Goal: Task Accomplishment & Management: Use online tool/utility

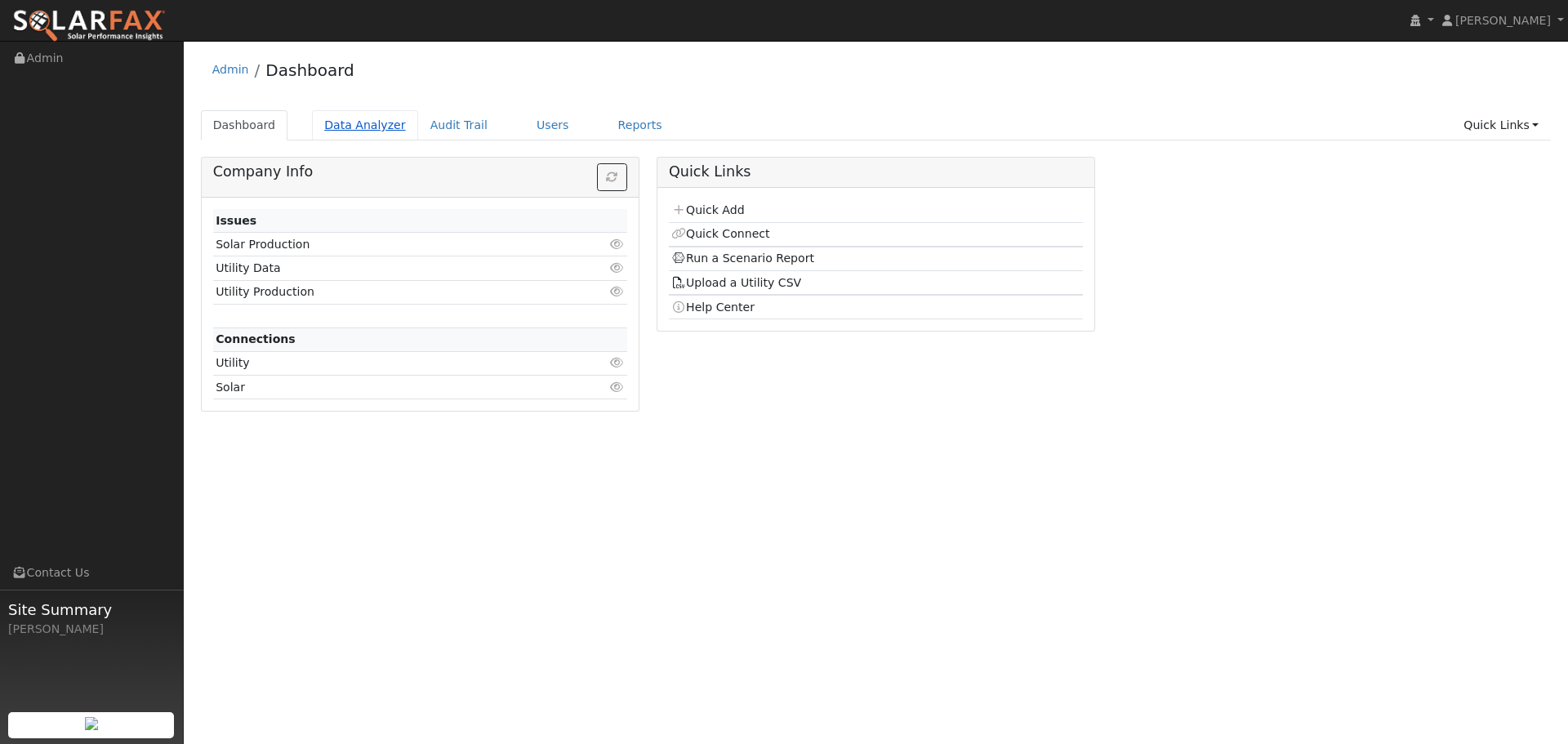
click at [356, 120] on link "Data Analyzer" at bounding box center [365, 126] width 106 height 31
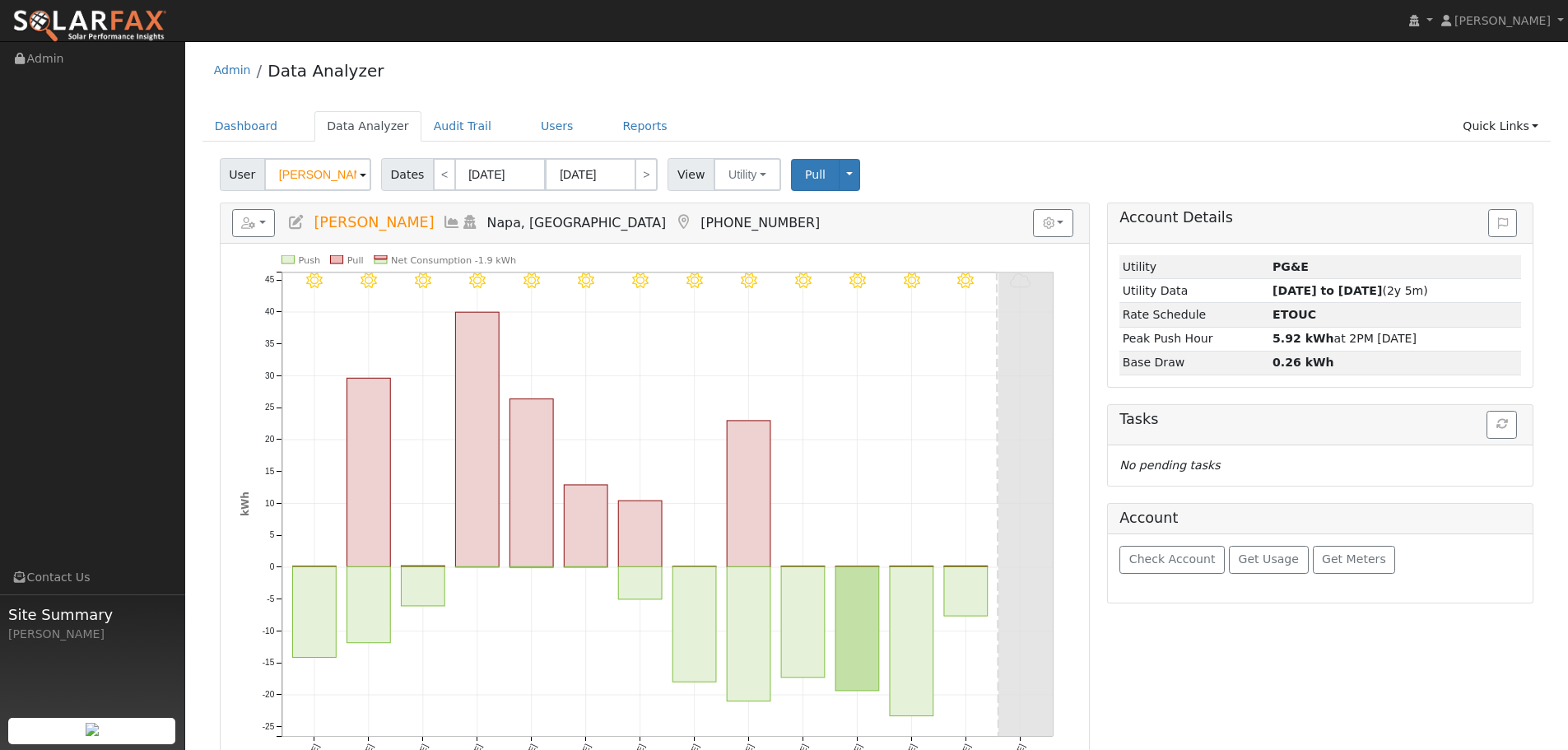
click at [313, 180] on input "Scott Whitlock" at bounding box center [318, 174] width 107 height 33
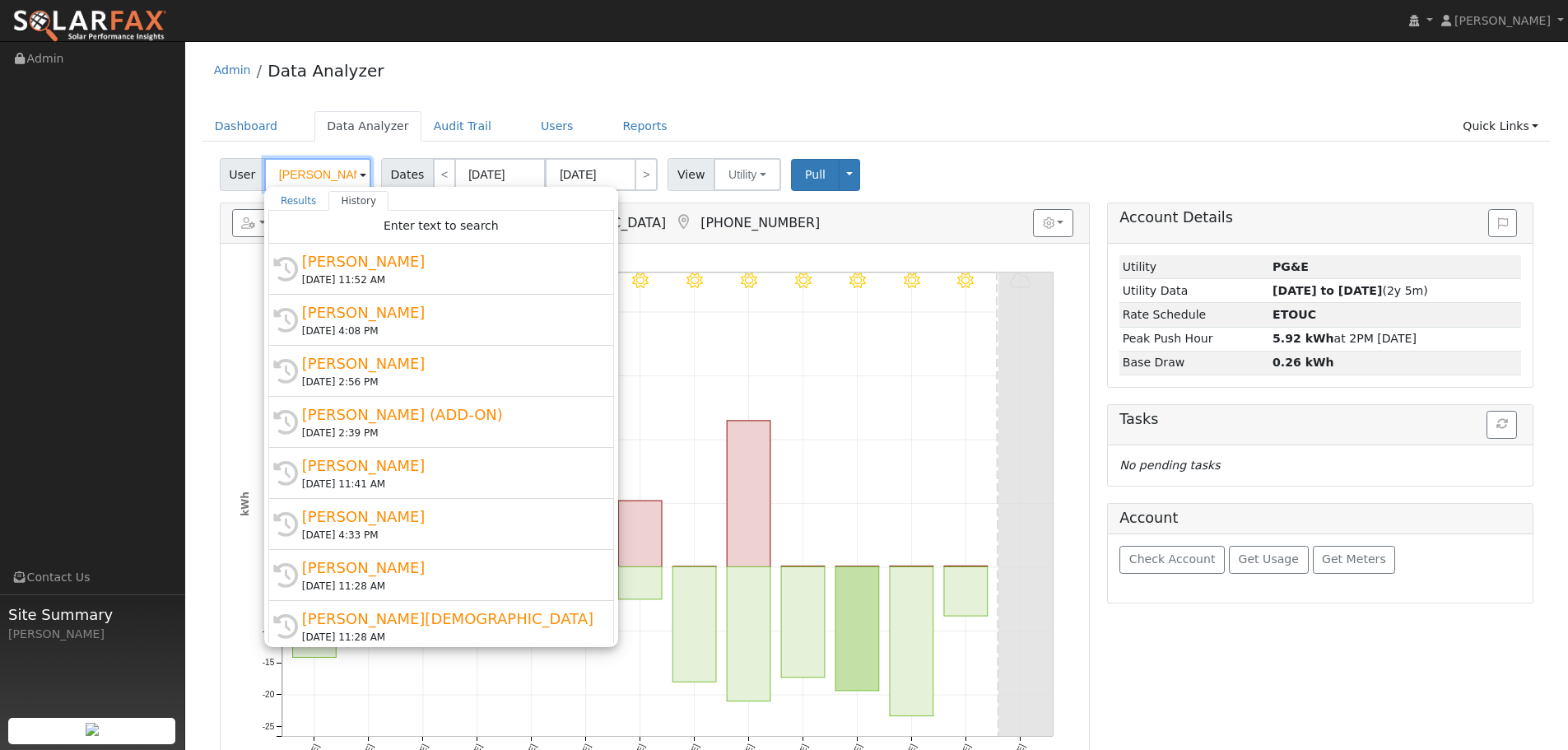
click at [313, 180] on input "Scott Whitlock" at bounding box center [318, 174] width 107 height 33
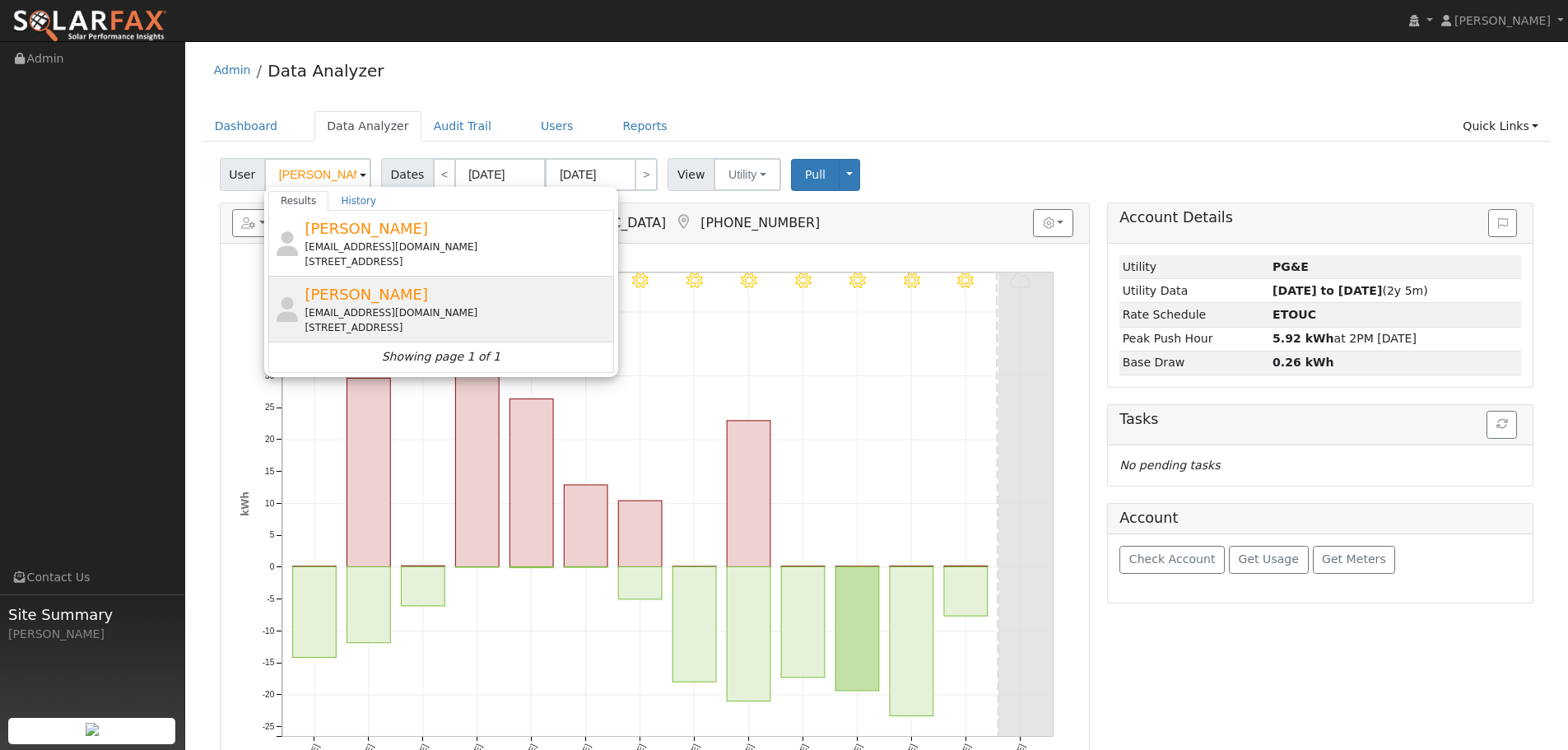
click at [445, 320] on div "Gilbert4115@gmail.com" at bounding box center [457, 312] width 305 height 14
type input "[PERSON_NAME]"
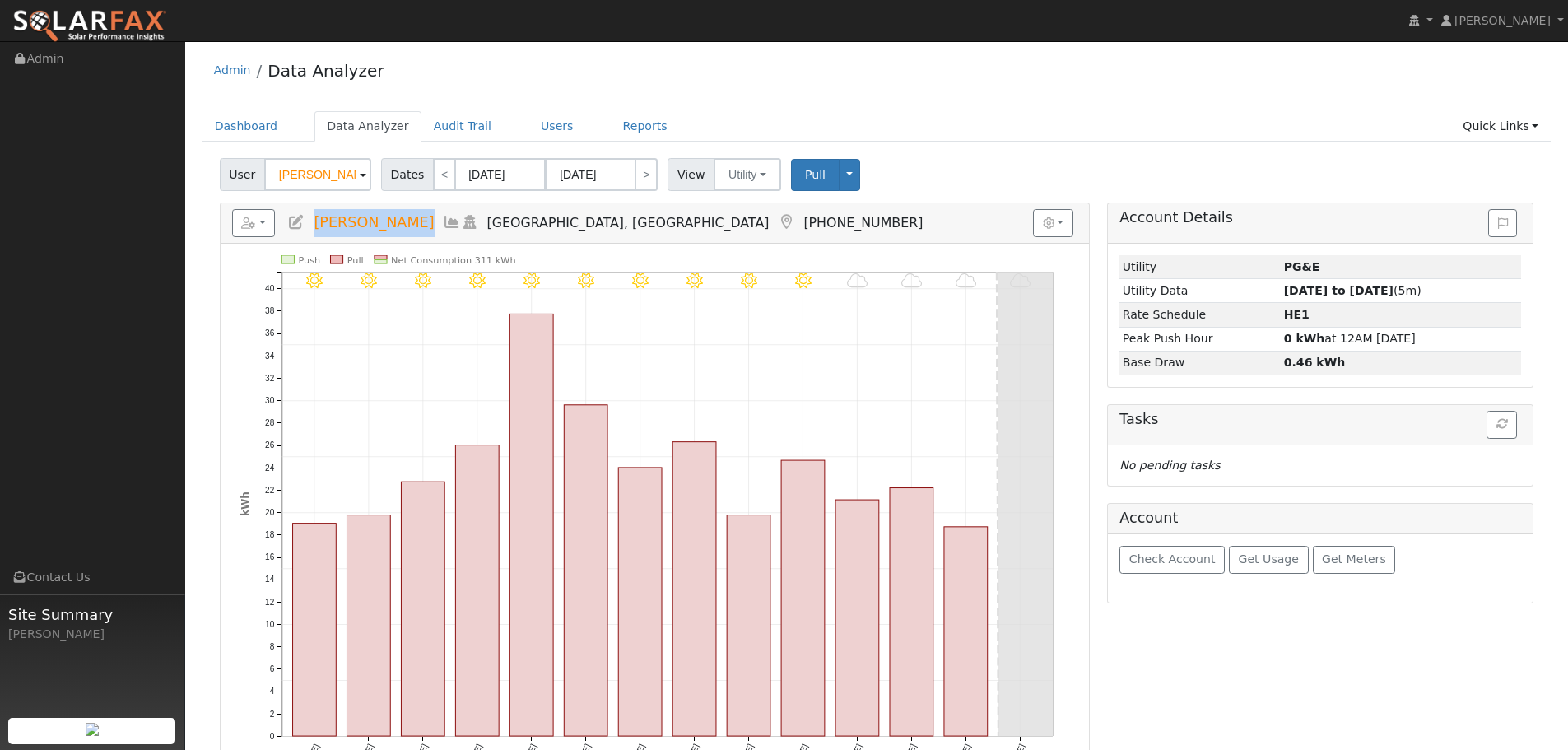
drag, startPoint x: 400, startPoint y: 229, endPoint x: 314, endPoint y: 225, distance: 86.1
click at [314, 225] on h5 "Reports Scenario Health Check Energy Audit Account Timeline User Audit Trail In…" at bounding box center [654, 223] width 845 height 28
copy span "[PERSON_NAME]"
click at [255, 124] on link "Dashboard" at bounding box center [246, 127] width 88 height 31
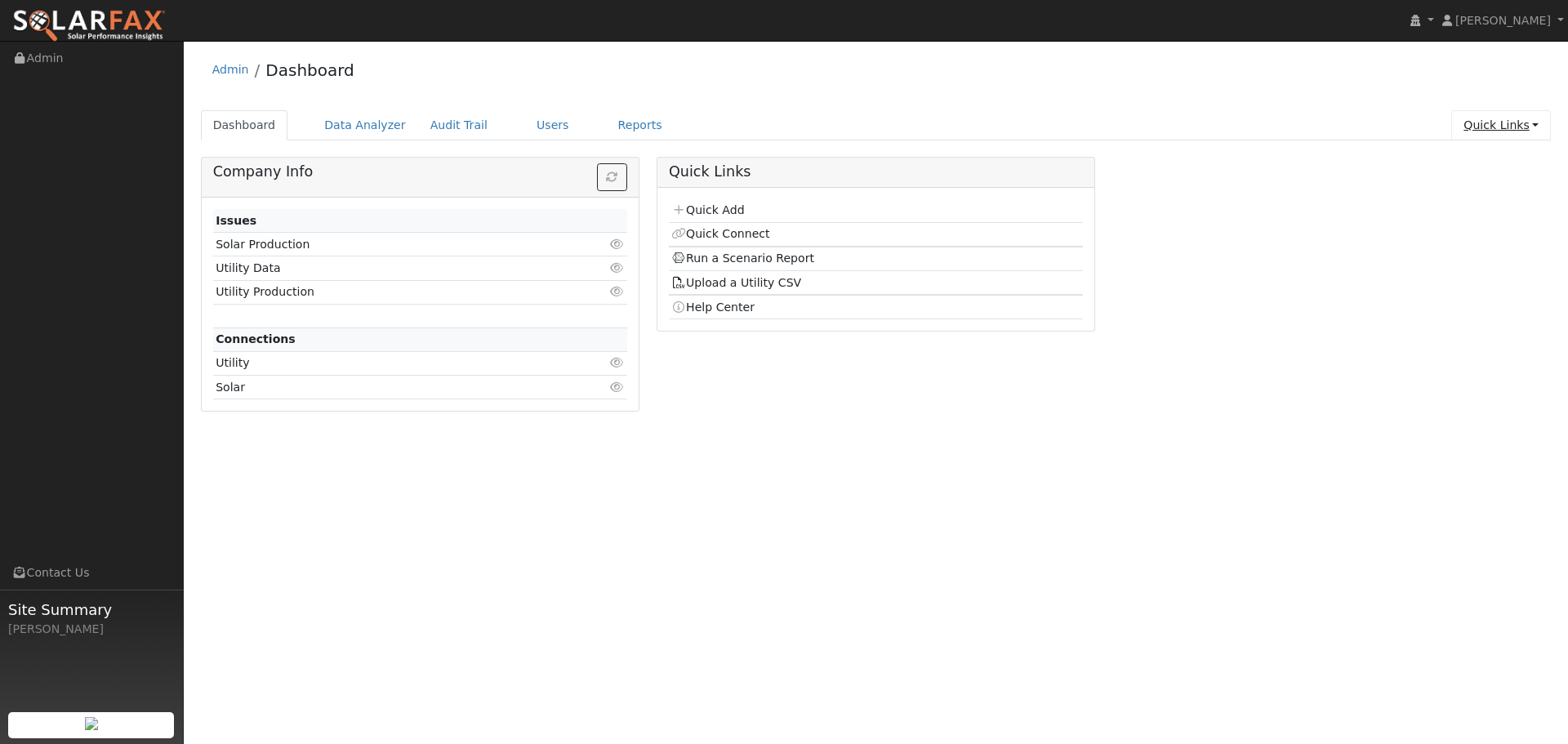
click at [1535, 127] on link "Quick Links" at bounding box center [1501, 126] width 100 height 31
click at [1509, 220] on link "Run a Scenario Report" at bounding box center [1467, 218] width 165 height 22
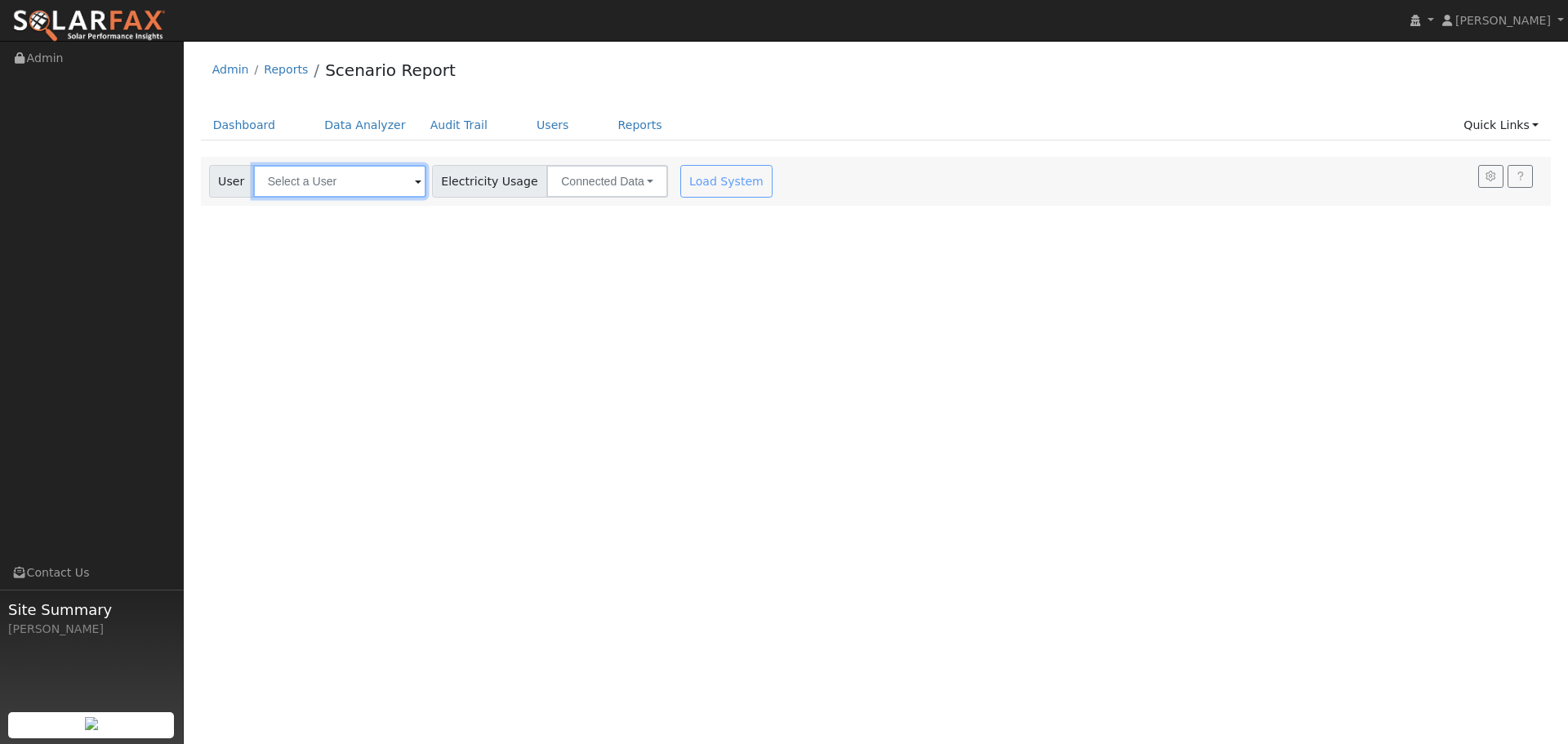
click at [359, 182] on input "text" at bounding box center [340, 182] width 173 height 32
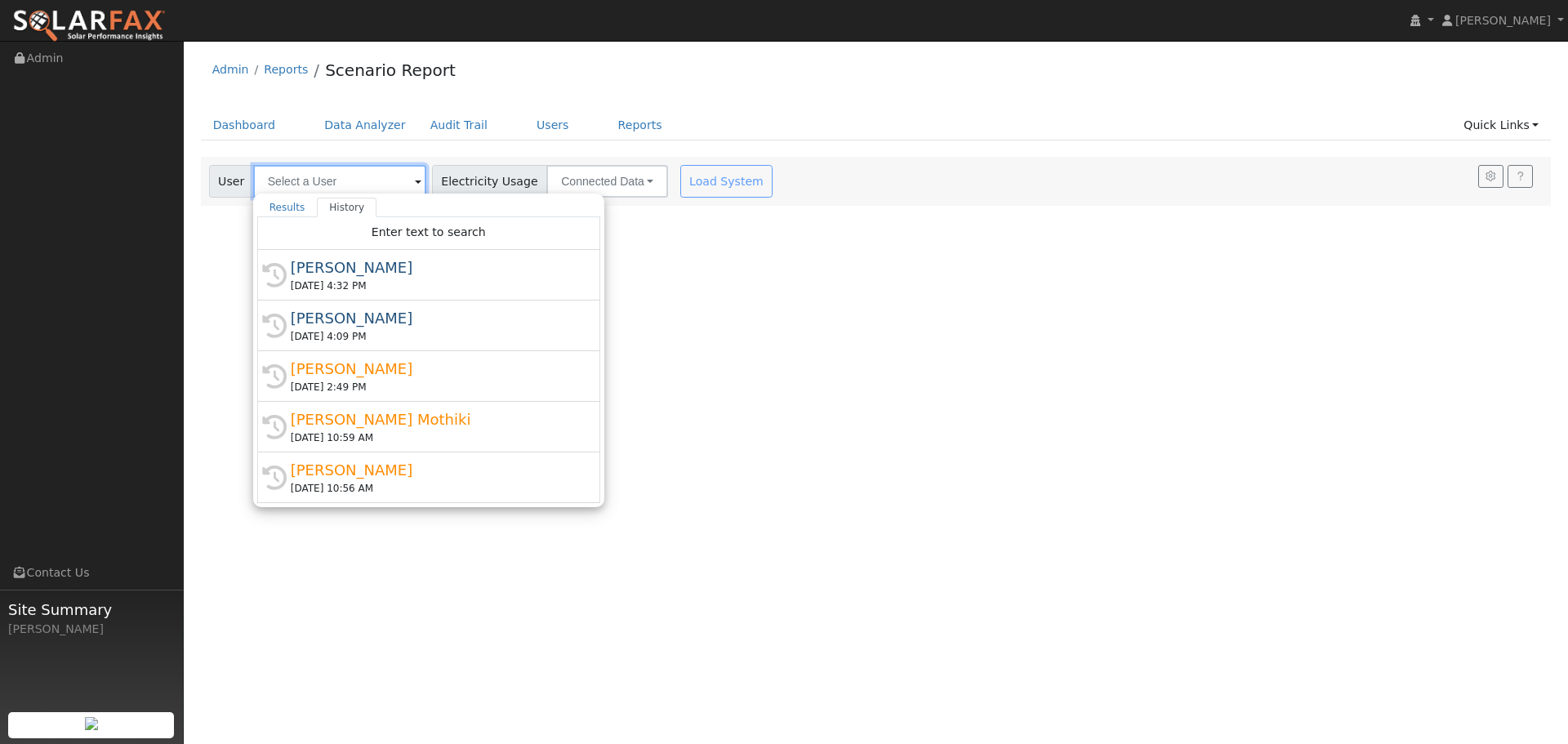
paste input "[PERSON_NAME]"
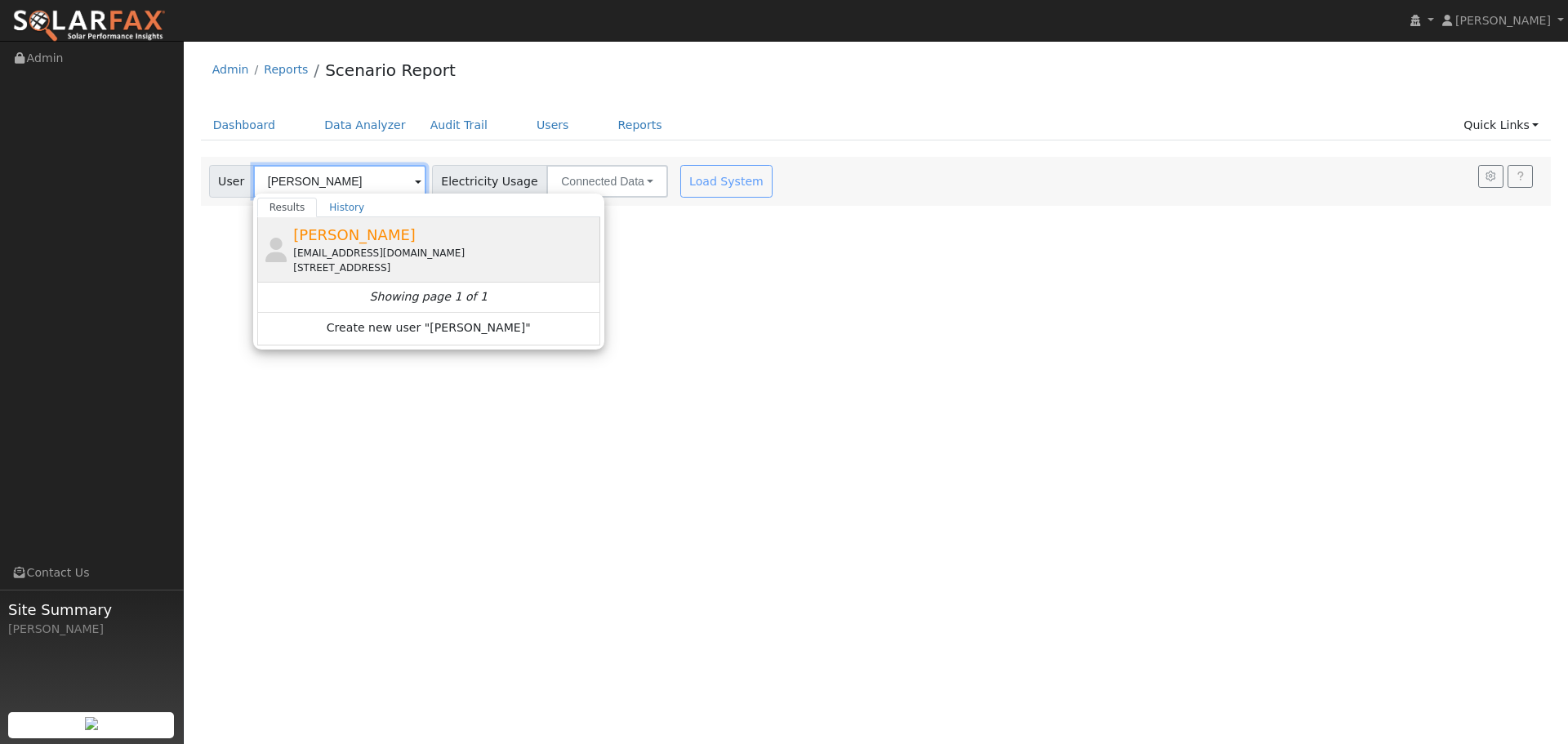
type input "[PERSON_NAME]"
click at [366, 245] on div "Gilbert Recla Gilbert4115@gmail.com 9 Cermenho Court, San Rafael, CA 94903" at bounding box center [444, 249] width 303 height 51
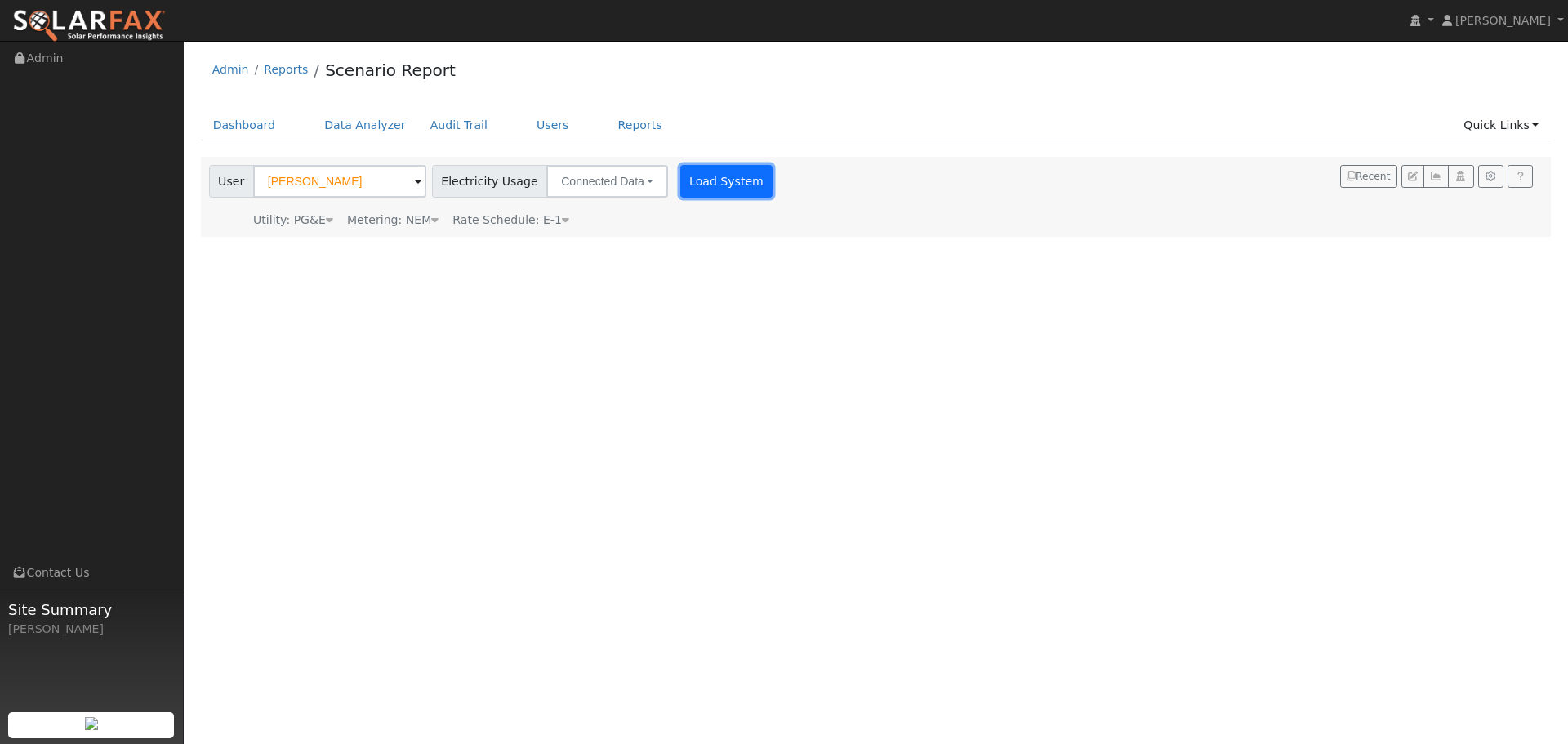
drag, startPoint x: 706, startPoint y: 191, endPoint x: 711, endPoint y: 181, distance: 11.2
click at [708, 190] on button "Load System" at bounding box center [727, 182] width 93 height 32
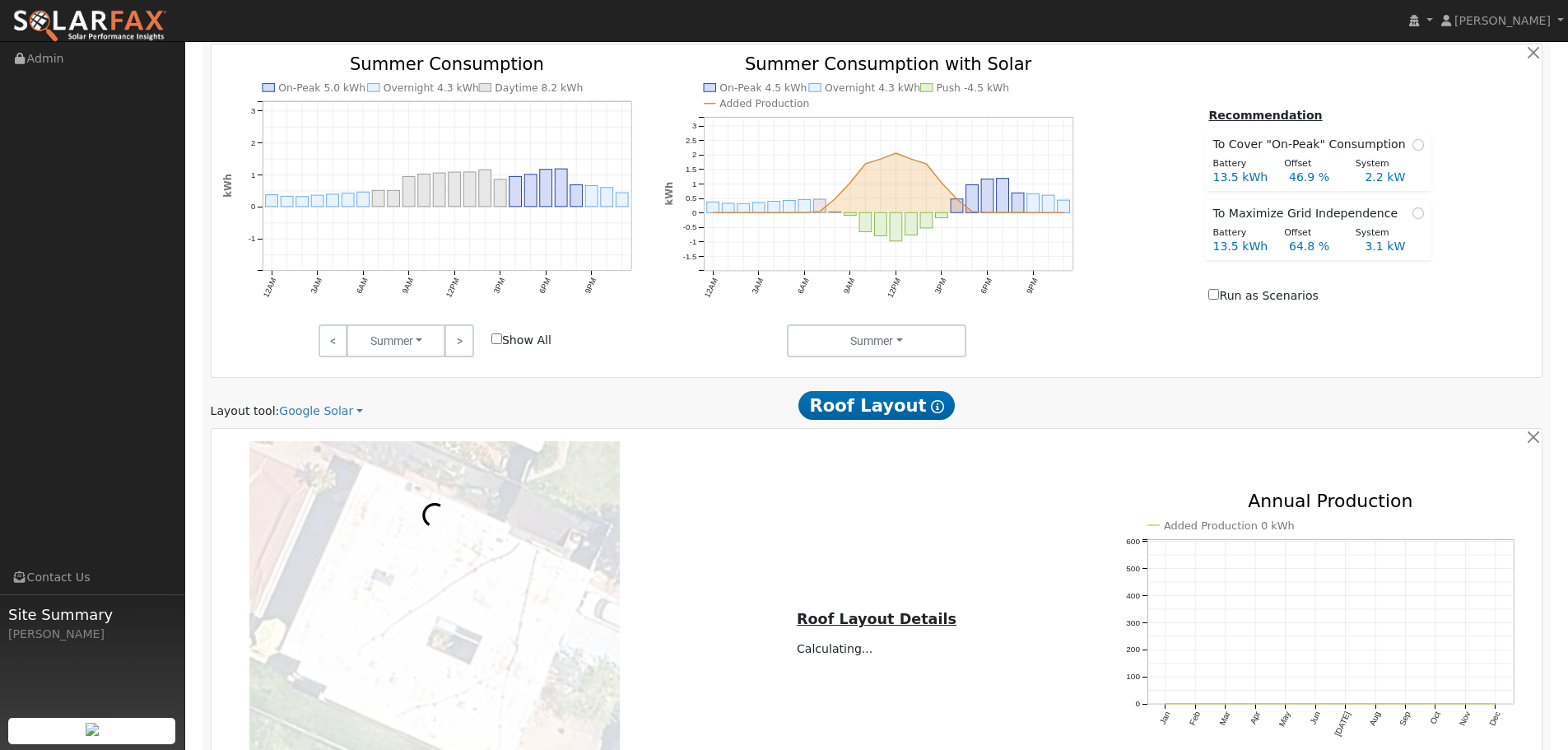
scroll to position [1043, 0]
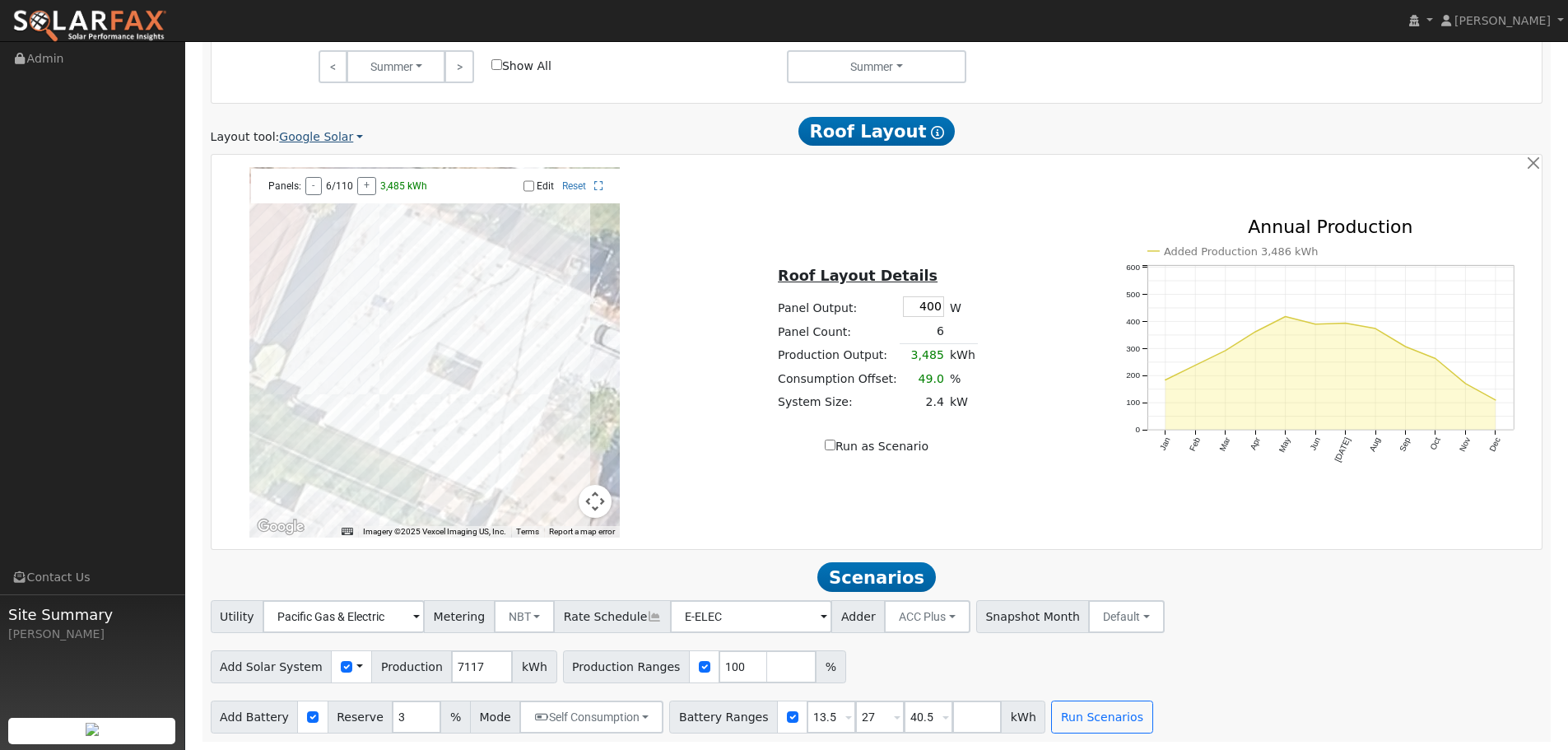
click at [308, 142] on link "Google Solar" at bounding box center [321, 137] width 84 height 17
click at [319, 203] on link "Aurora" at bounding box center [332, 213] width 114 height 23
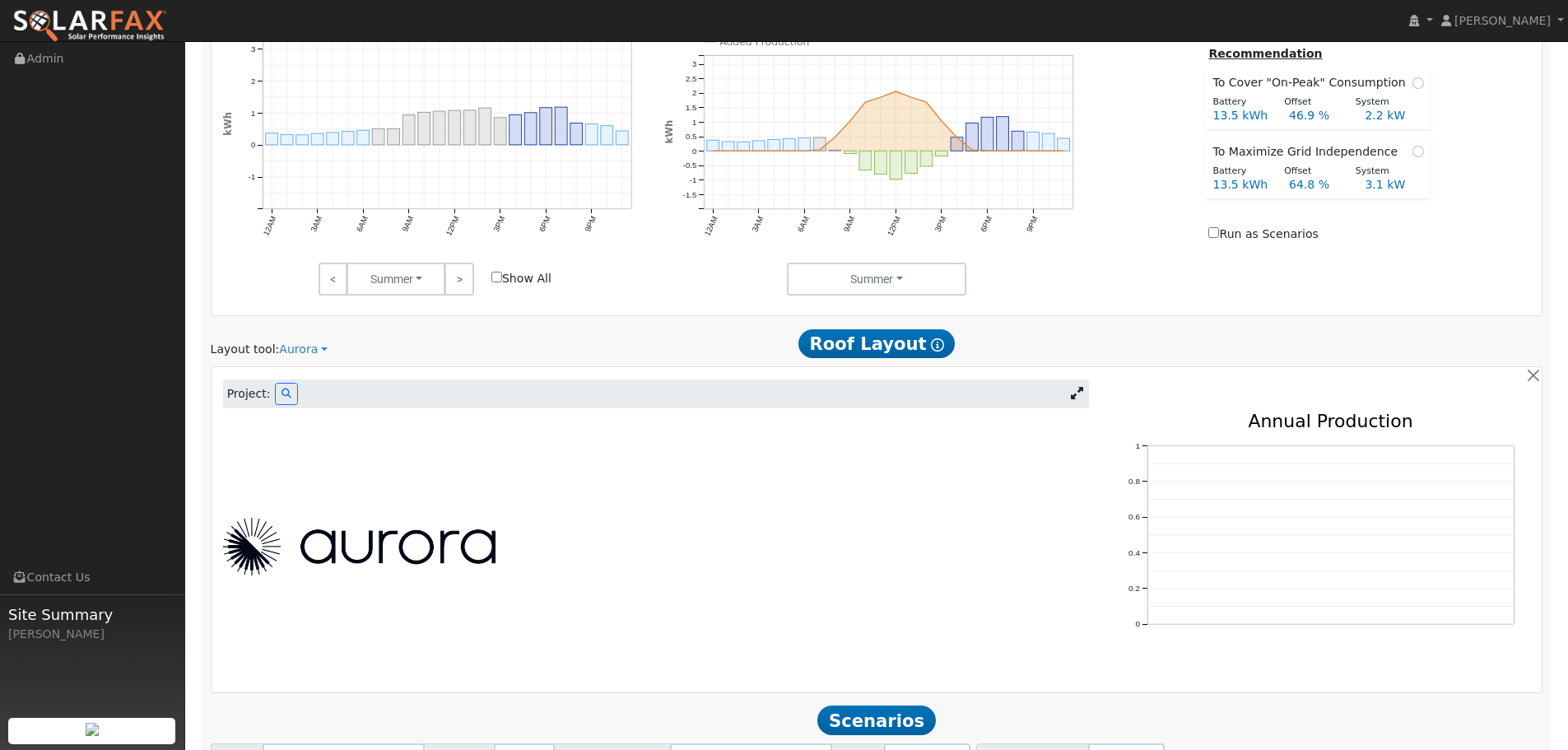
scroll to position [975, 0]
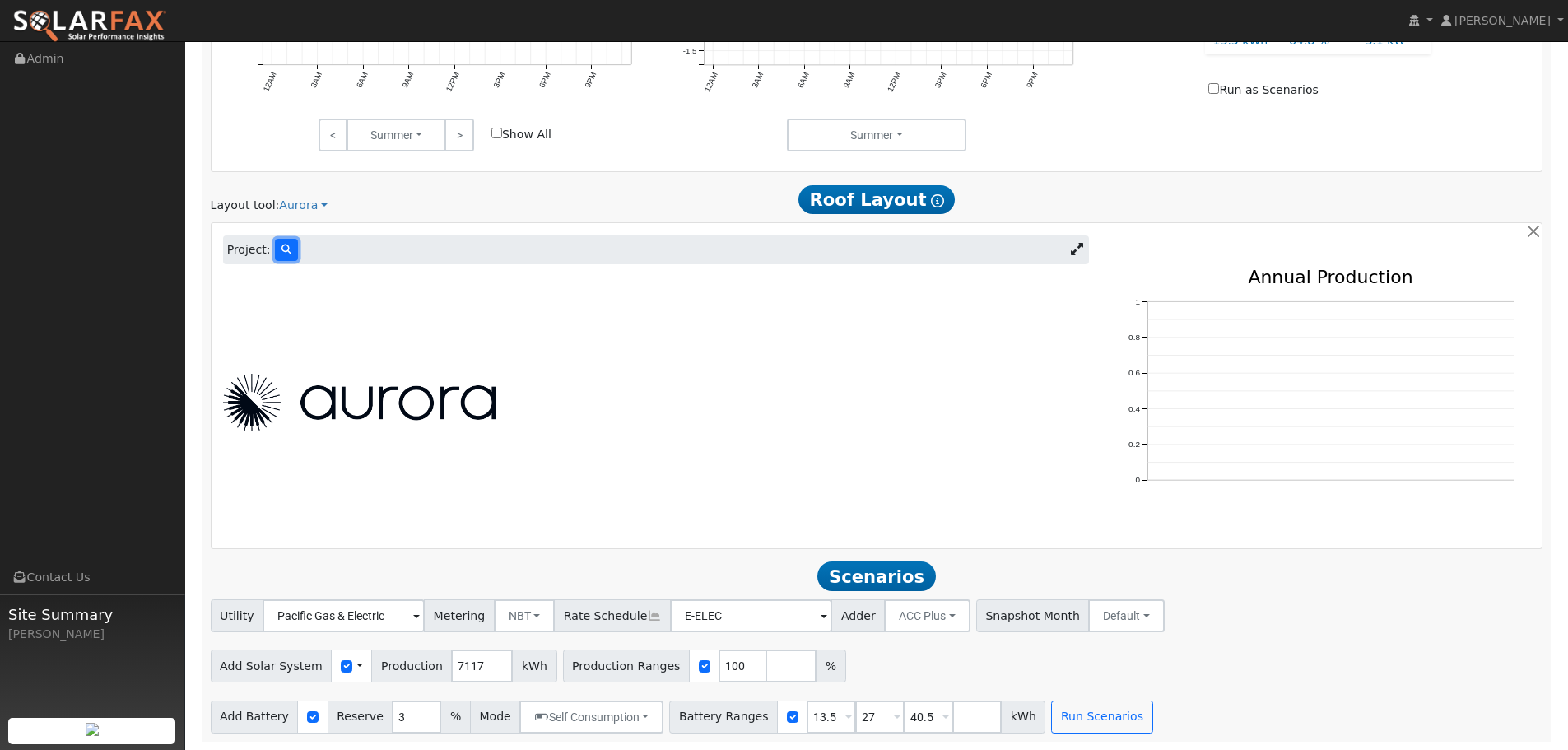
click at [275, 258] on button at bounding box center [286, 250] width 23 height 23
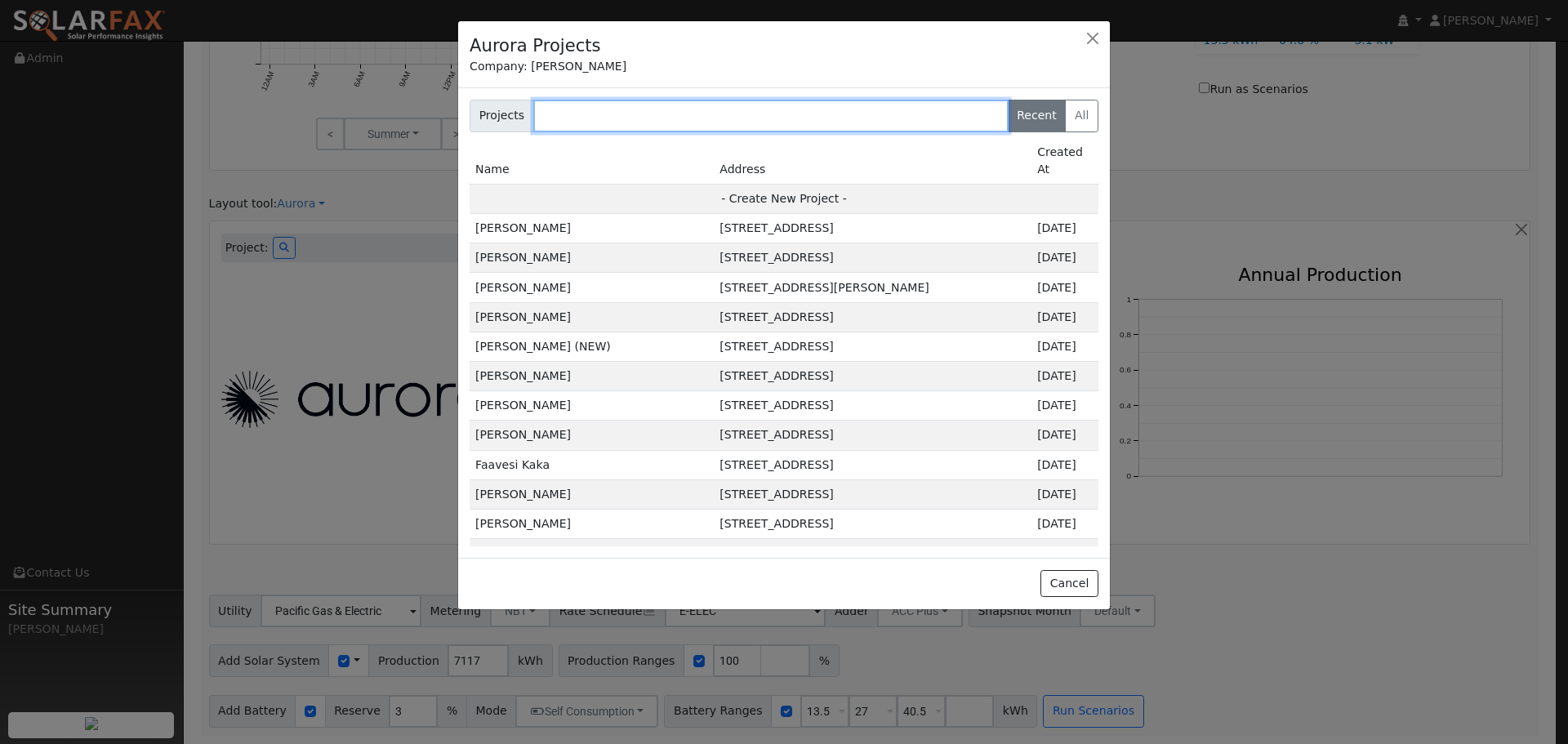
click at [659, 111] on input "text" at bounding box center [770, 116] width 475 height 32
paste input "[PERSON_NAME]"
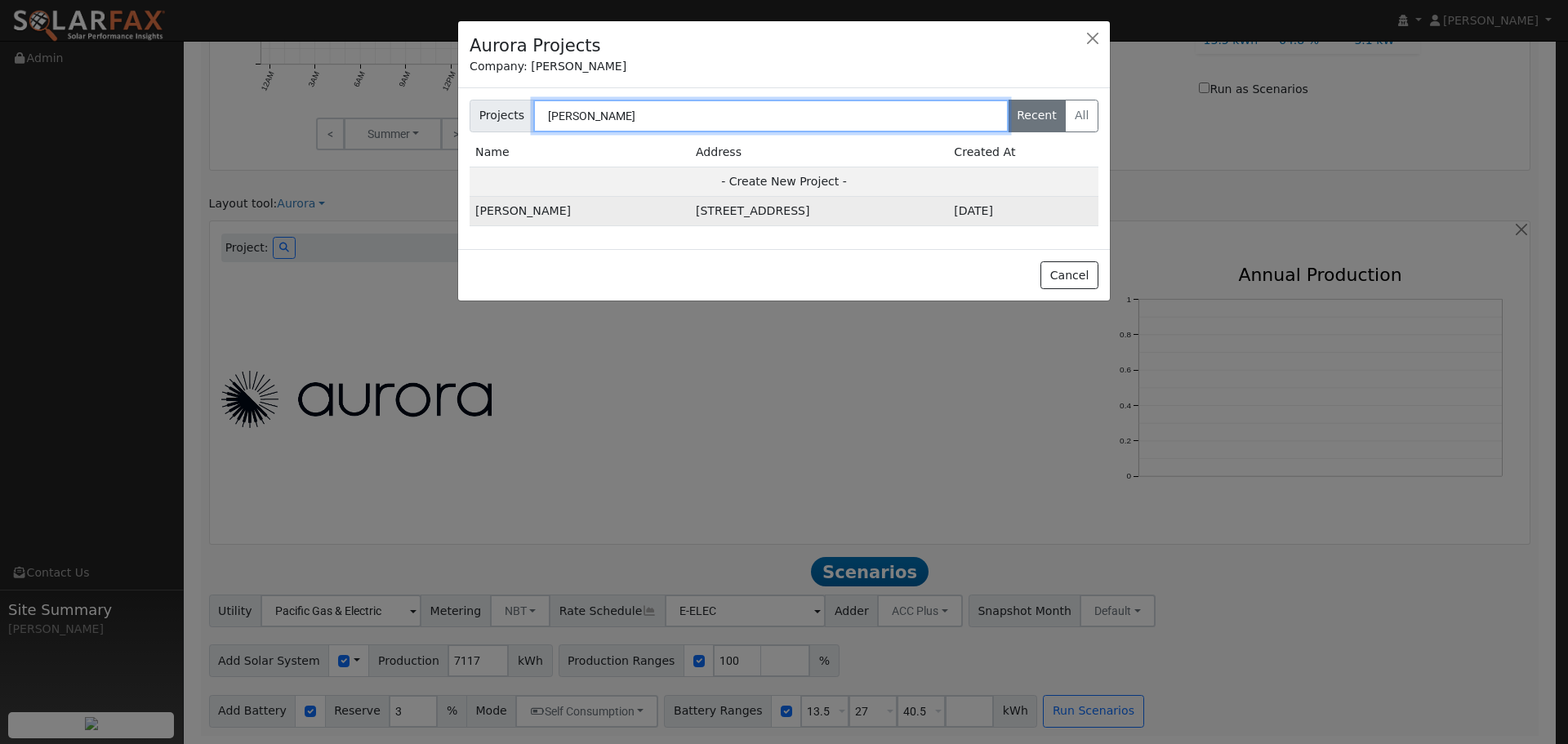
type input "[PERSON_NAME]"
click at [563, 217] on td "[PERSON_NAME]" at bounding box center [580, 211] width 220 height 30
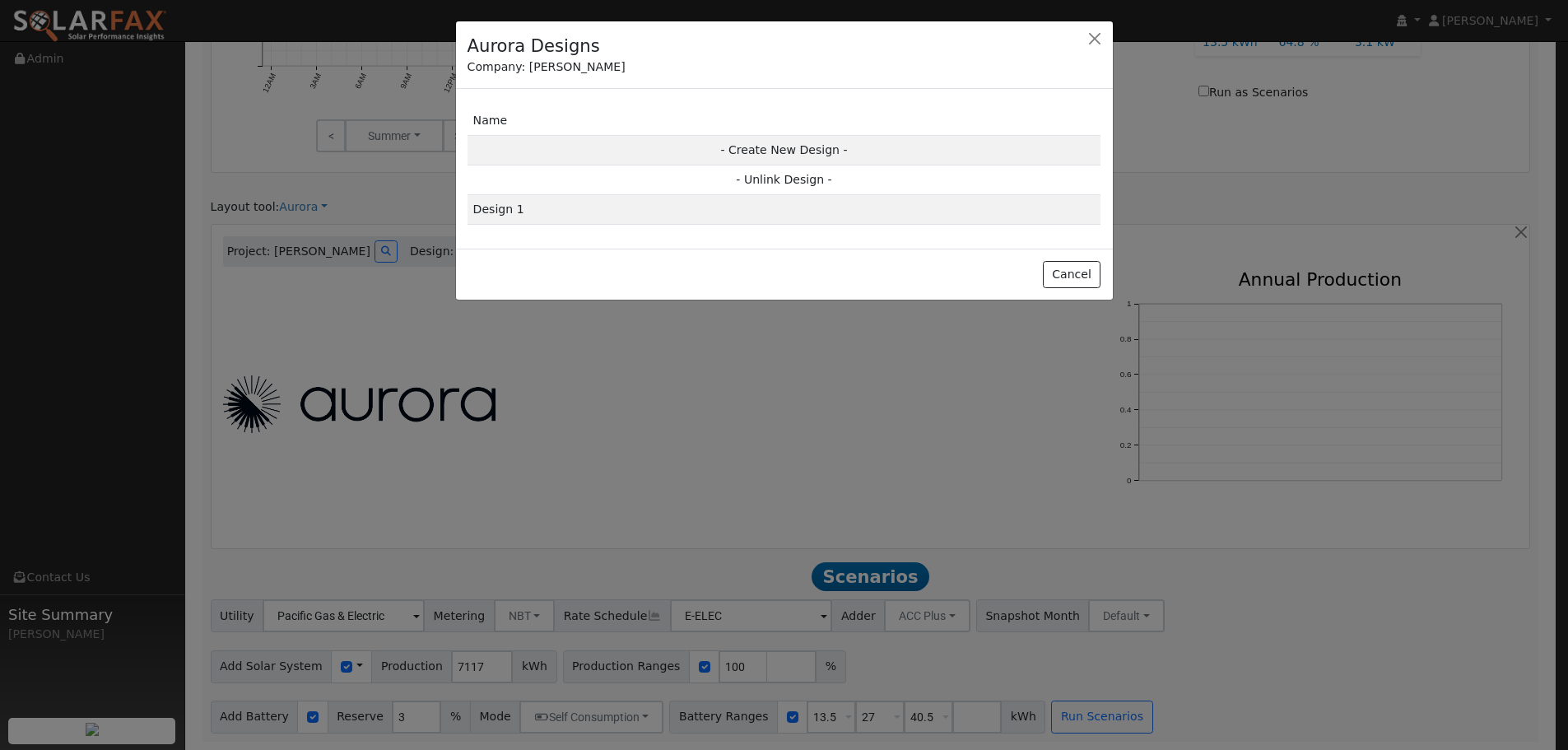
scroll to position [976, 0]
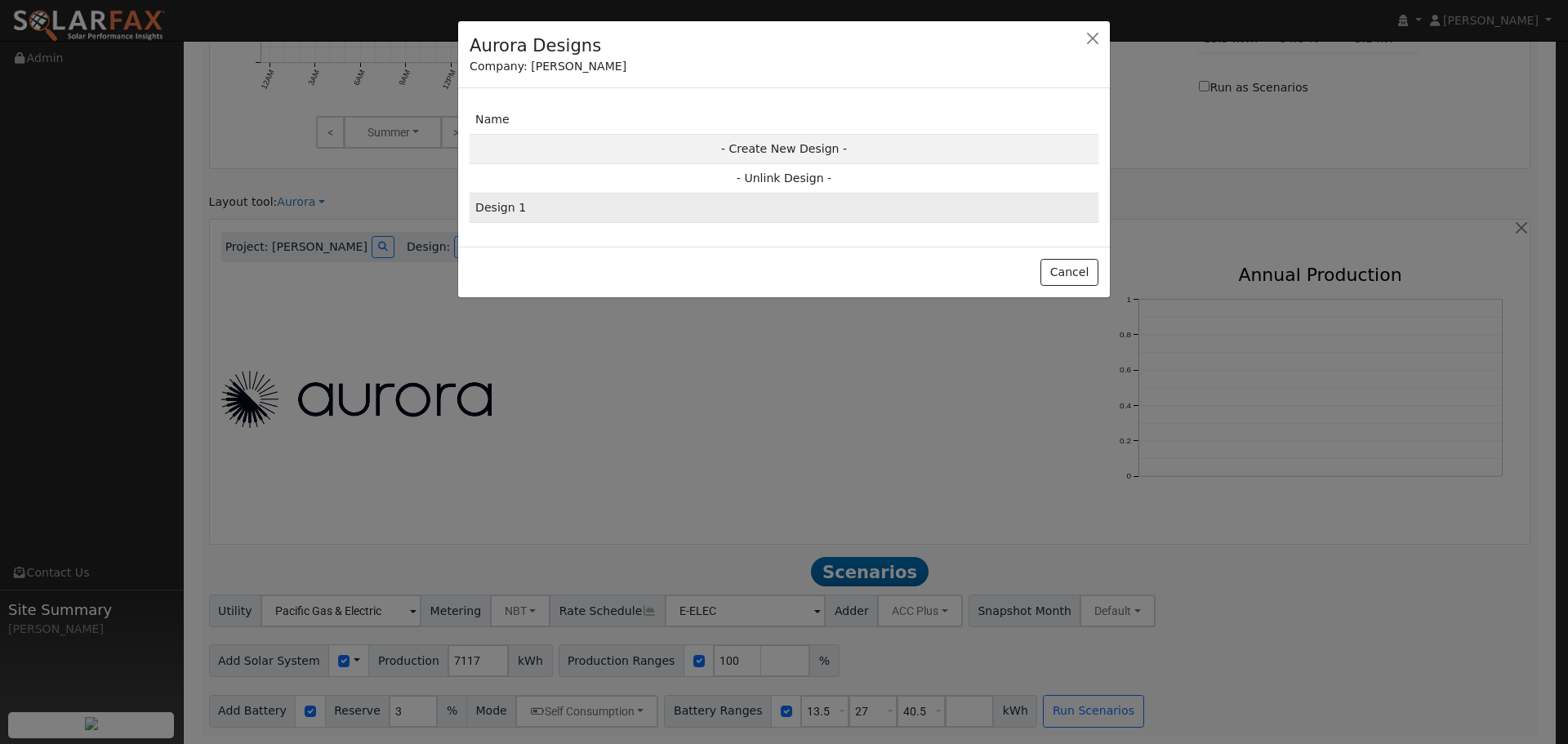
click at [658, 211] on td "Design 1" at bounding box center [784, 208] width 629 height 30
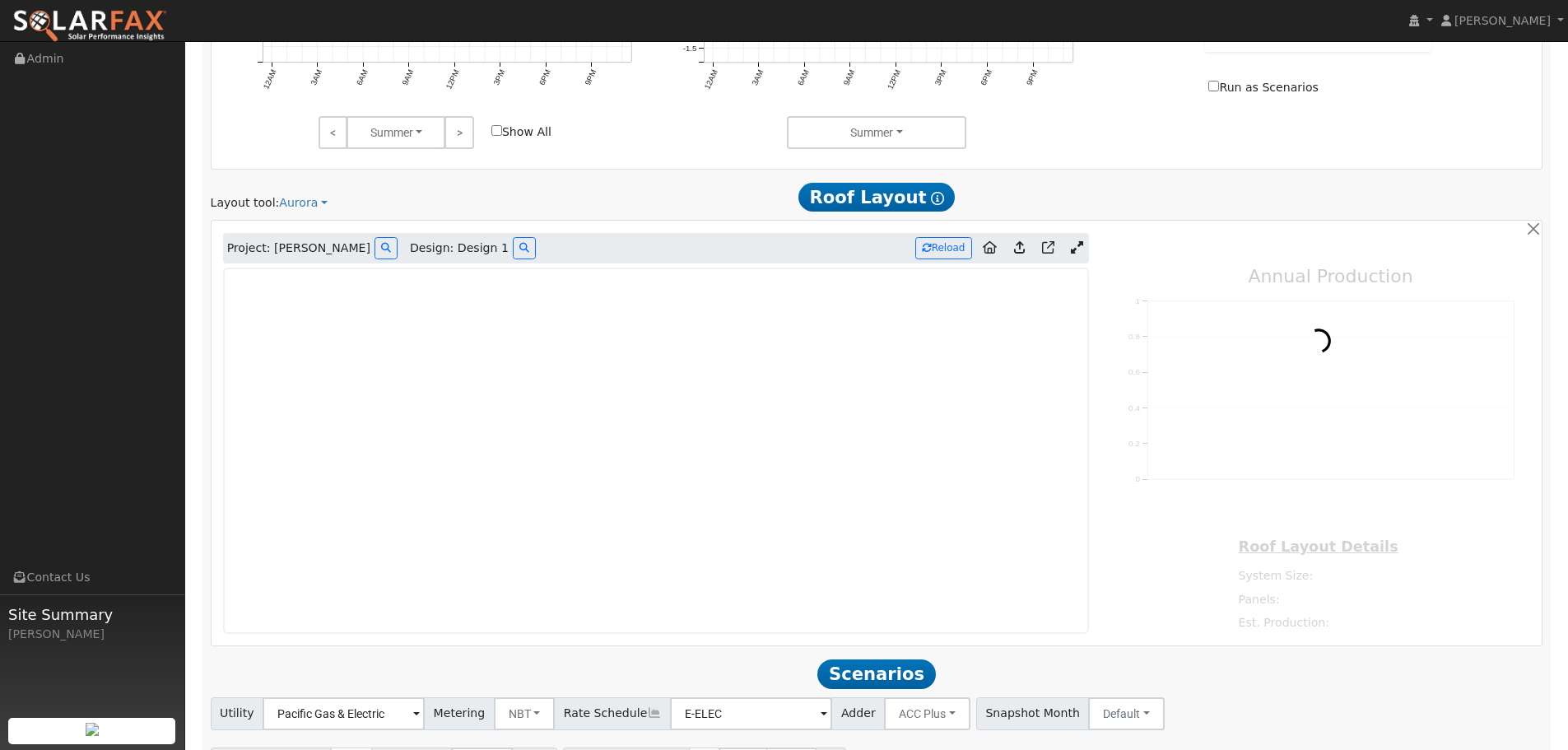
type input "30276"
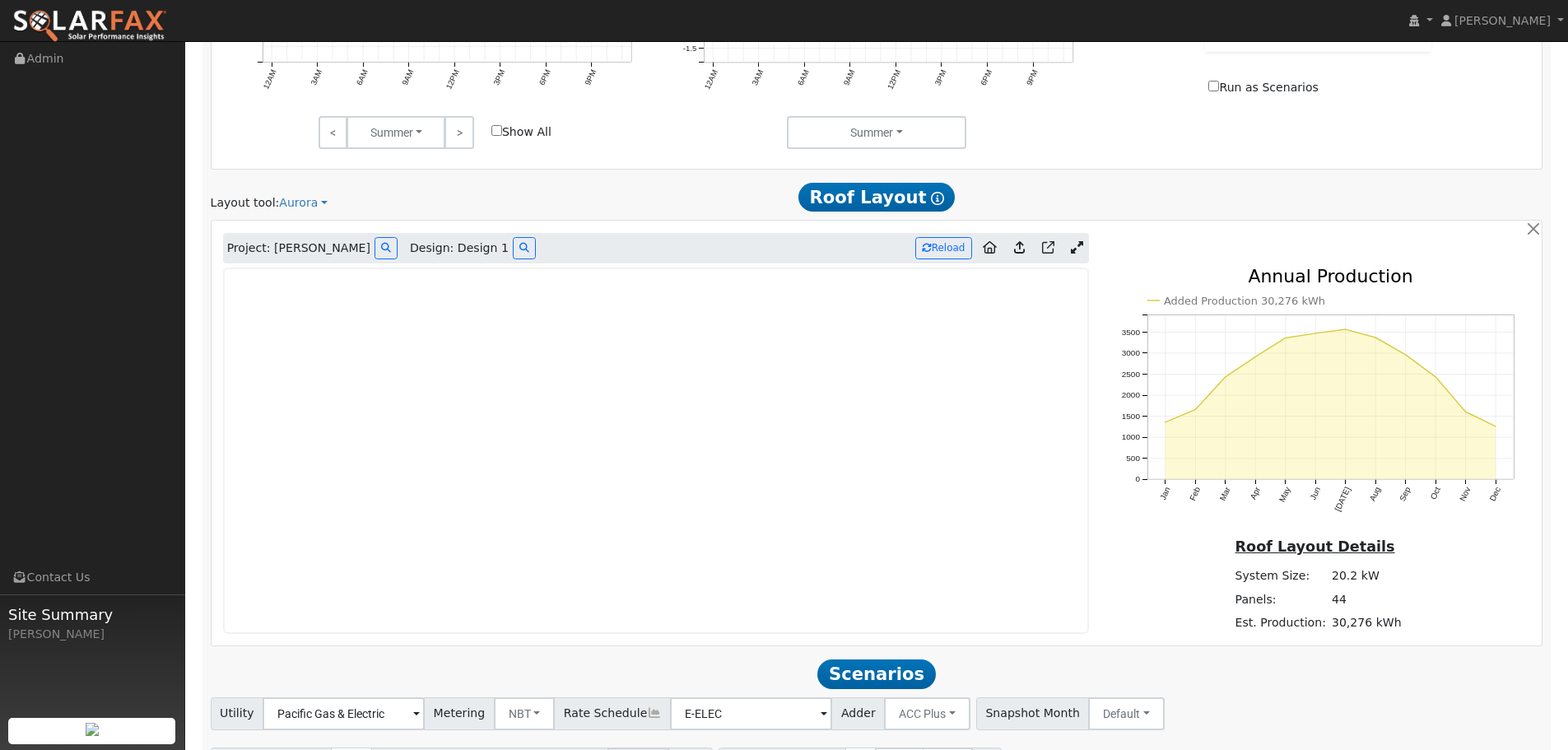
scroll to position [974, 0]
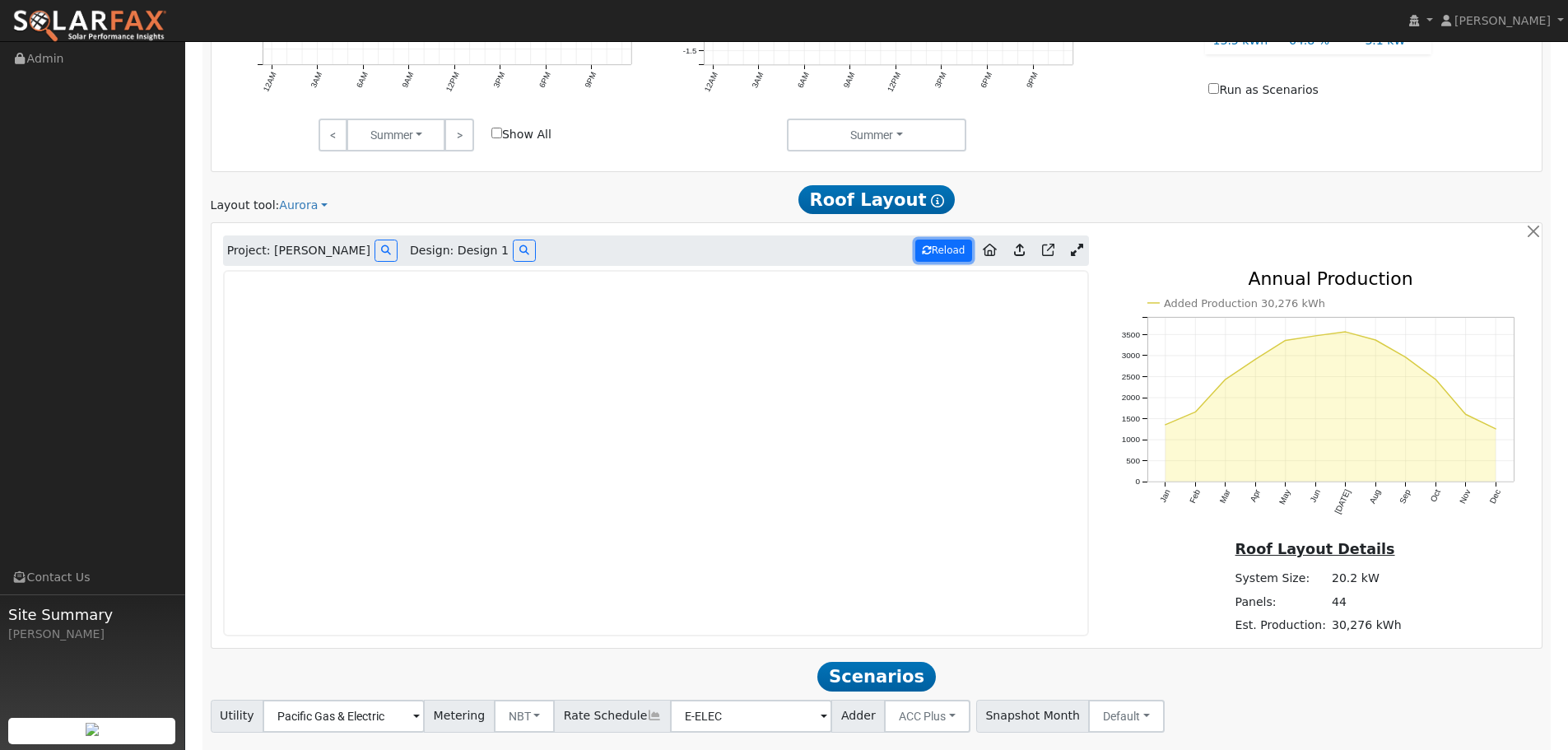
click at [937, 244] on button "Reload" at bounding box center [944, 250] width 57 height 23
click at [1022, 255] on icon at bounding box center [1020, 250] width 11 height 13
click at [1023, 255] on icon at bounding box center [1020, 250] width 11 height 13
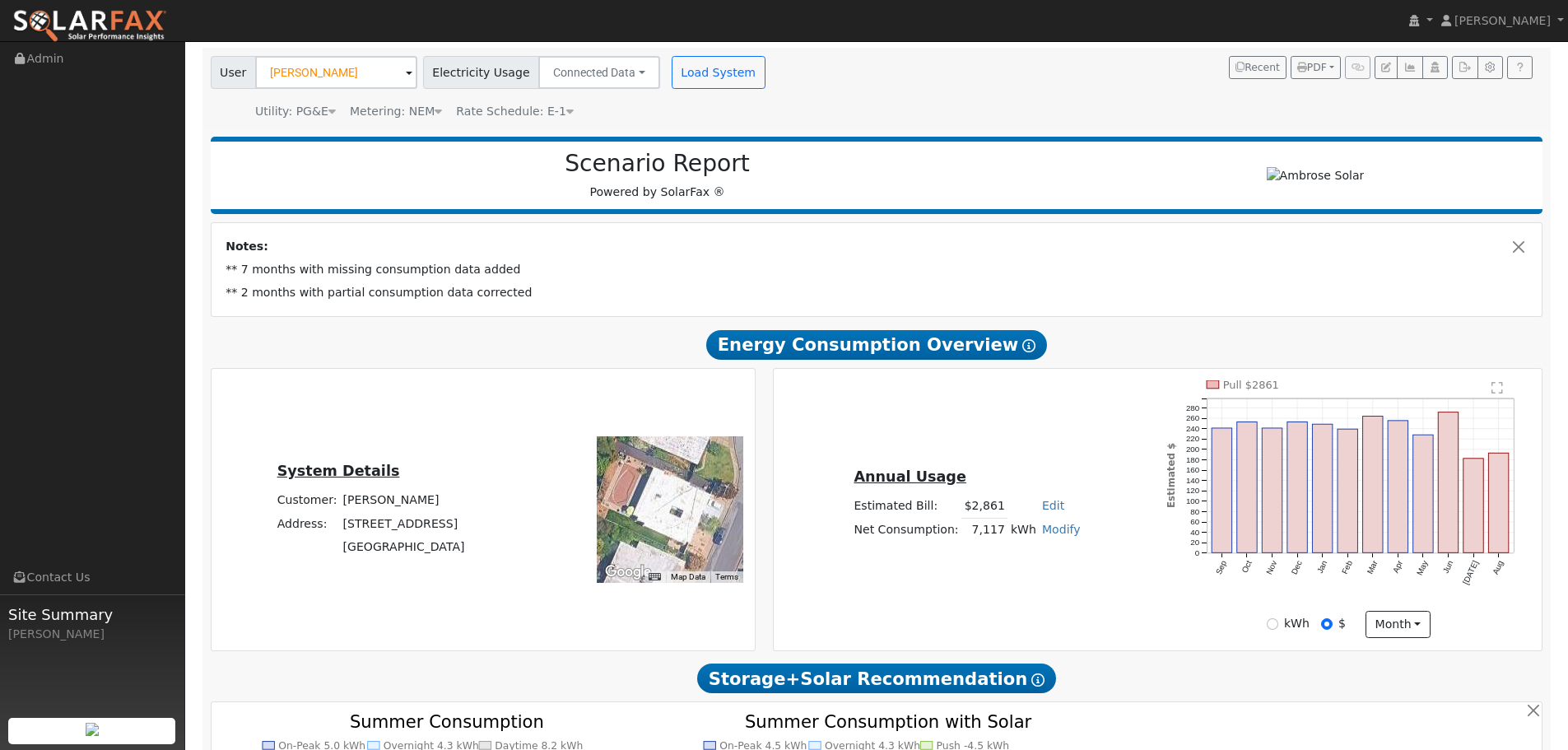
scroll to position [0, 0]
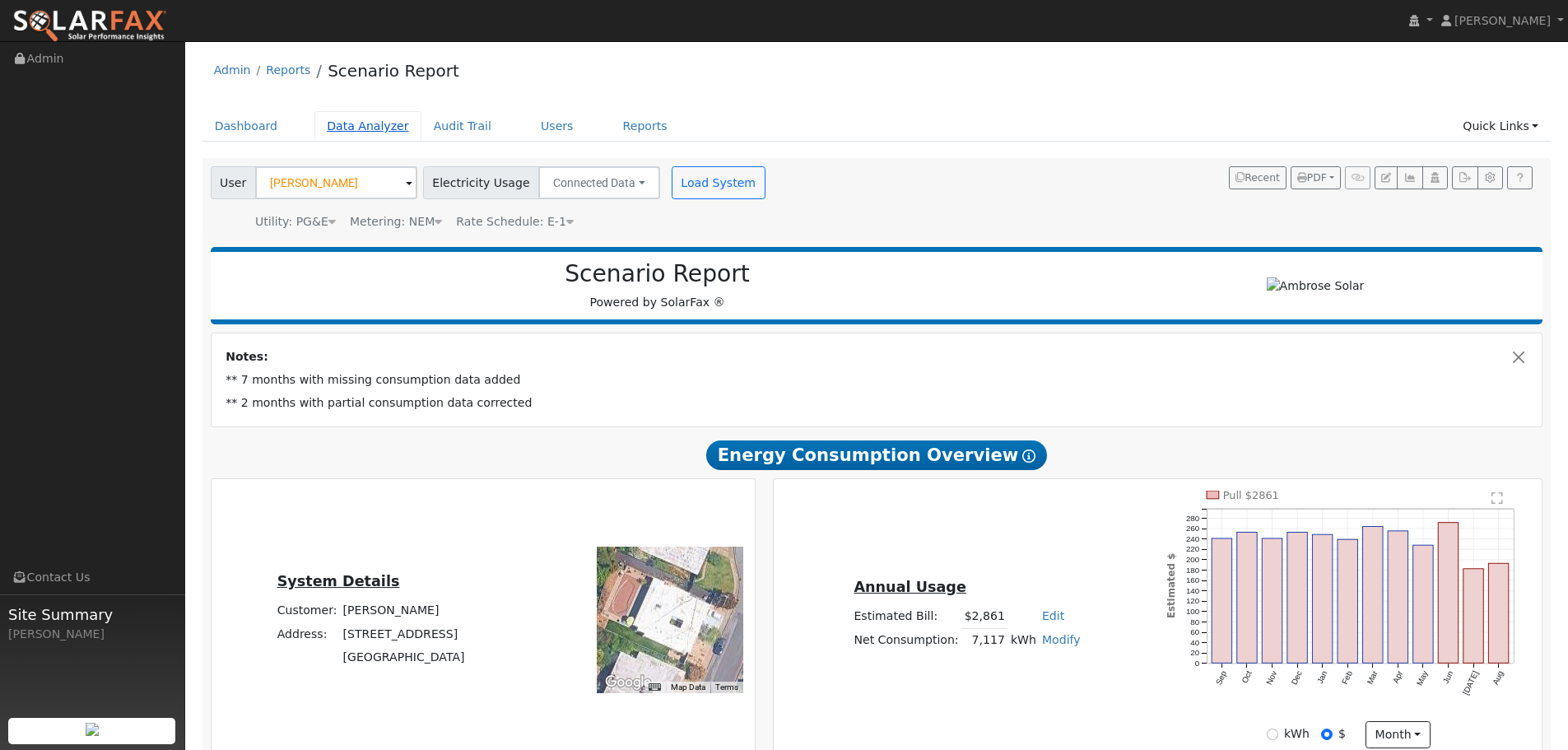
click at [376, 128] on link "Data Analyzer" at bounding box center [368, 127] width 107 height 31
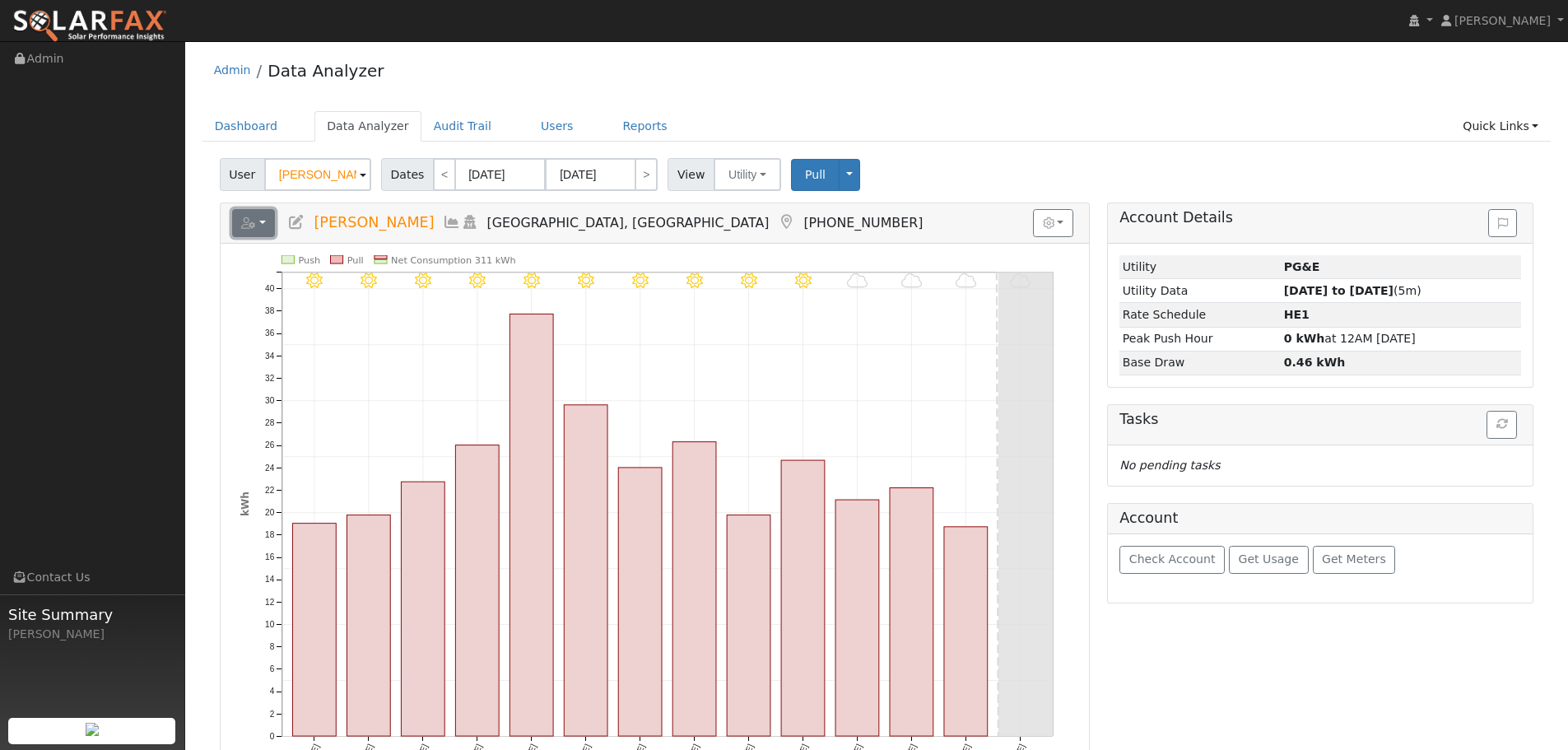
click at [249, 218] on icon "button" at bounding box center [248, 223] width 14 height 12
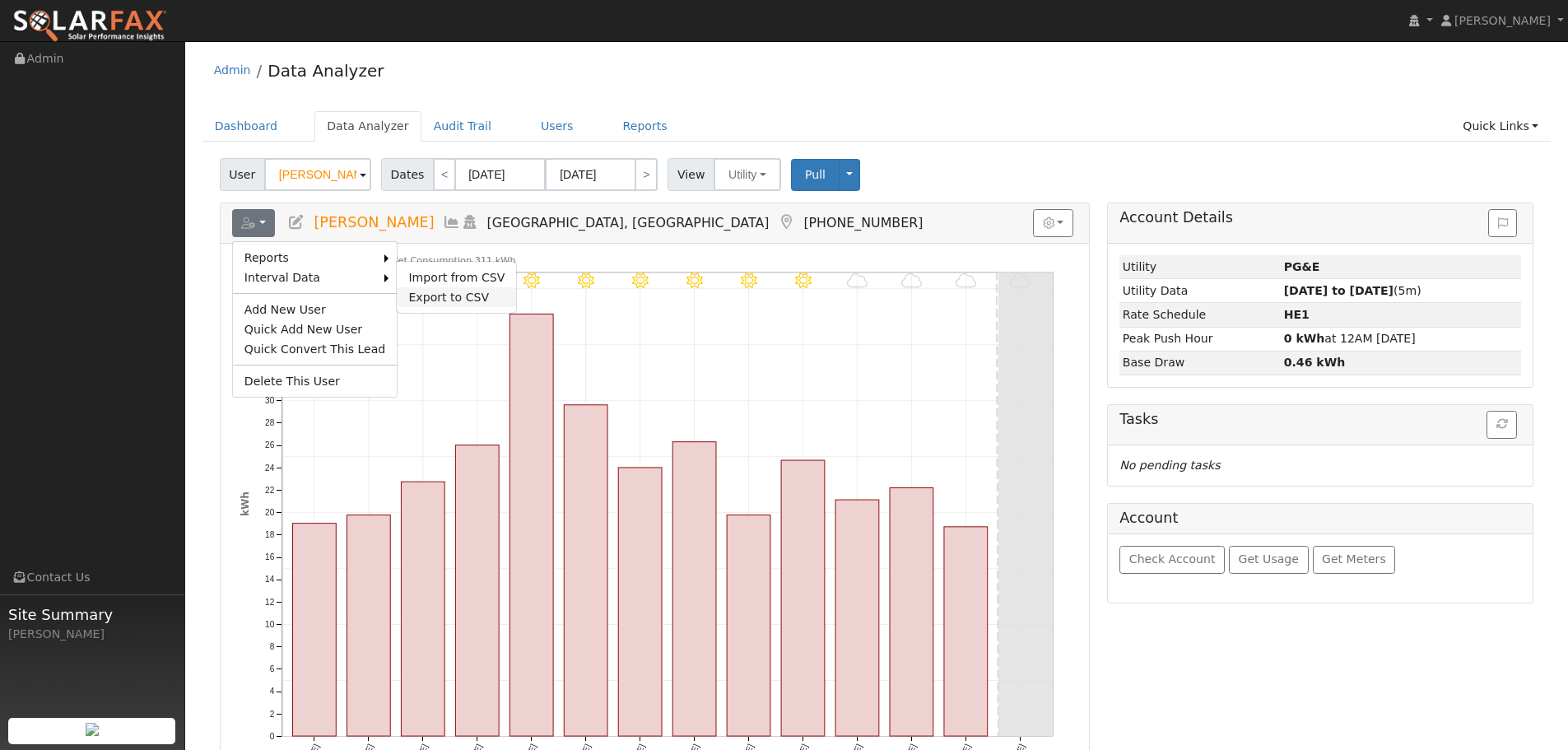
drag, startPoint x: 405, startPoint y: 290, endPoint x: 419, endPoint y: 296, distance: 15.2
click at [407, 290] on link "Export to CSV" at bounding box center [457, 297] width 120 height 20
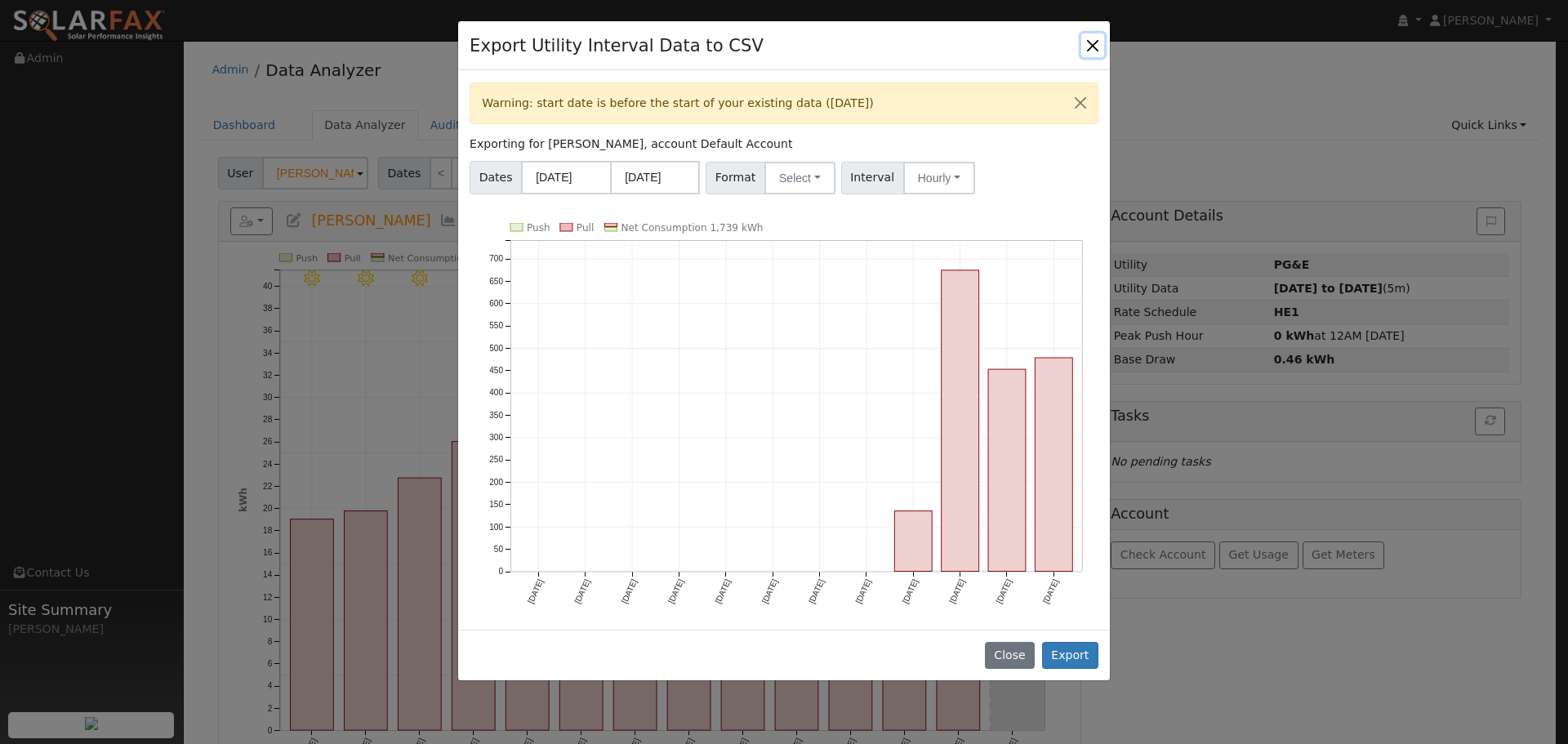
click at [1097, 45] on button "Close" at bounding box center [1092, 44] width 22 height 22
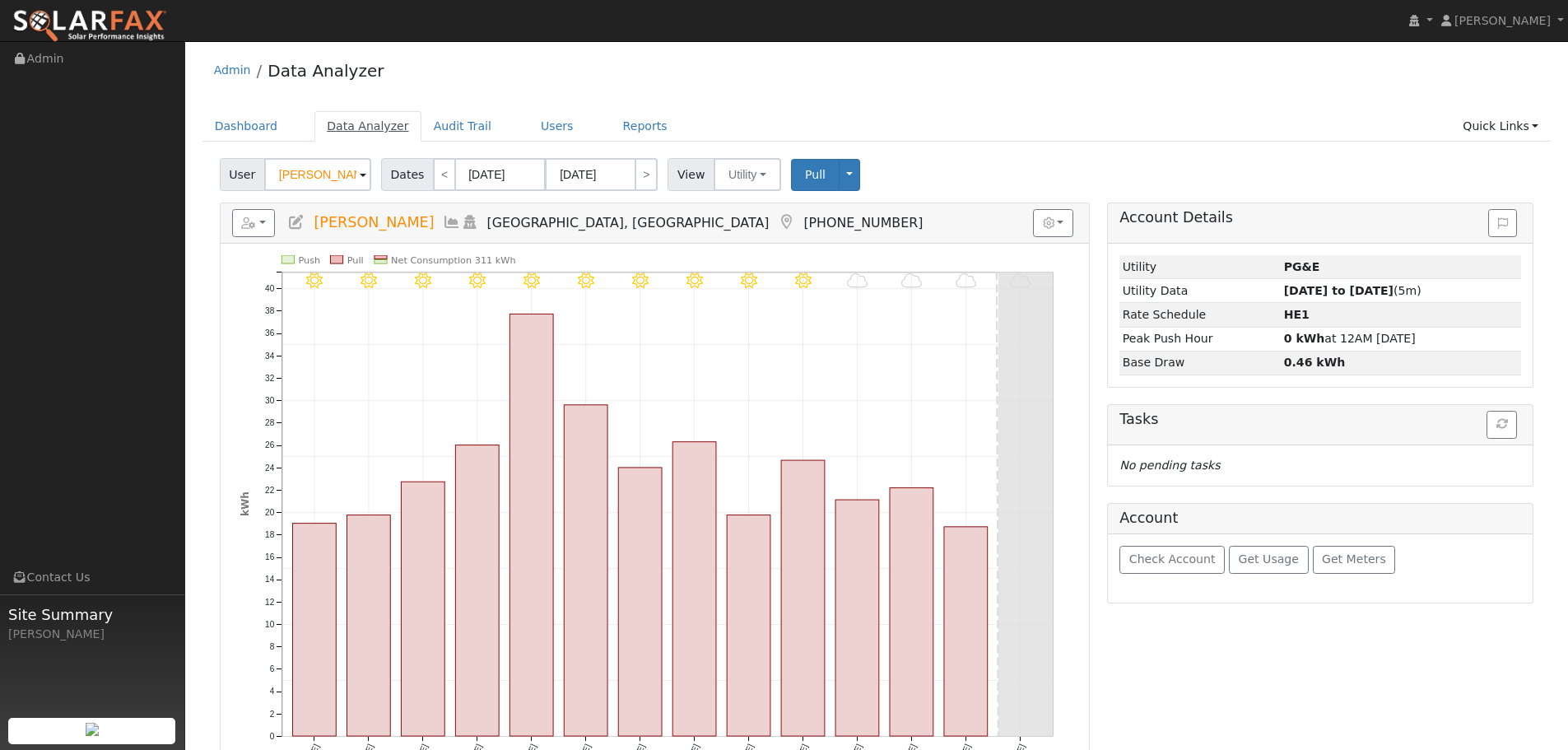
click at [339, 137] on link "Data Analyzer" at bounding box center [368, 127] width 107 height 31
click at [362, 173] on span at bounding box center [362, 176] width 6 height 19
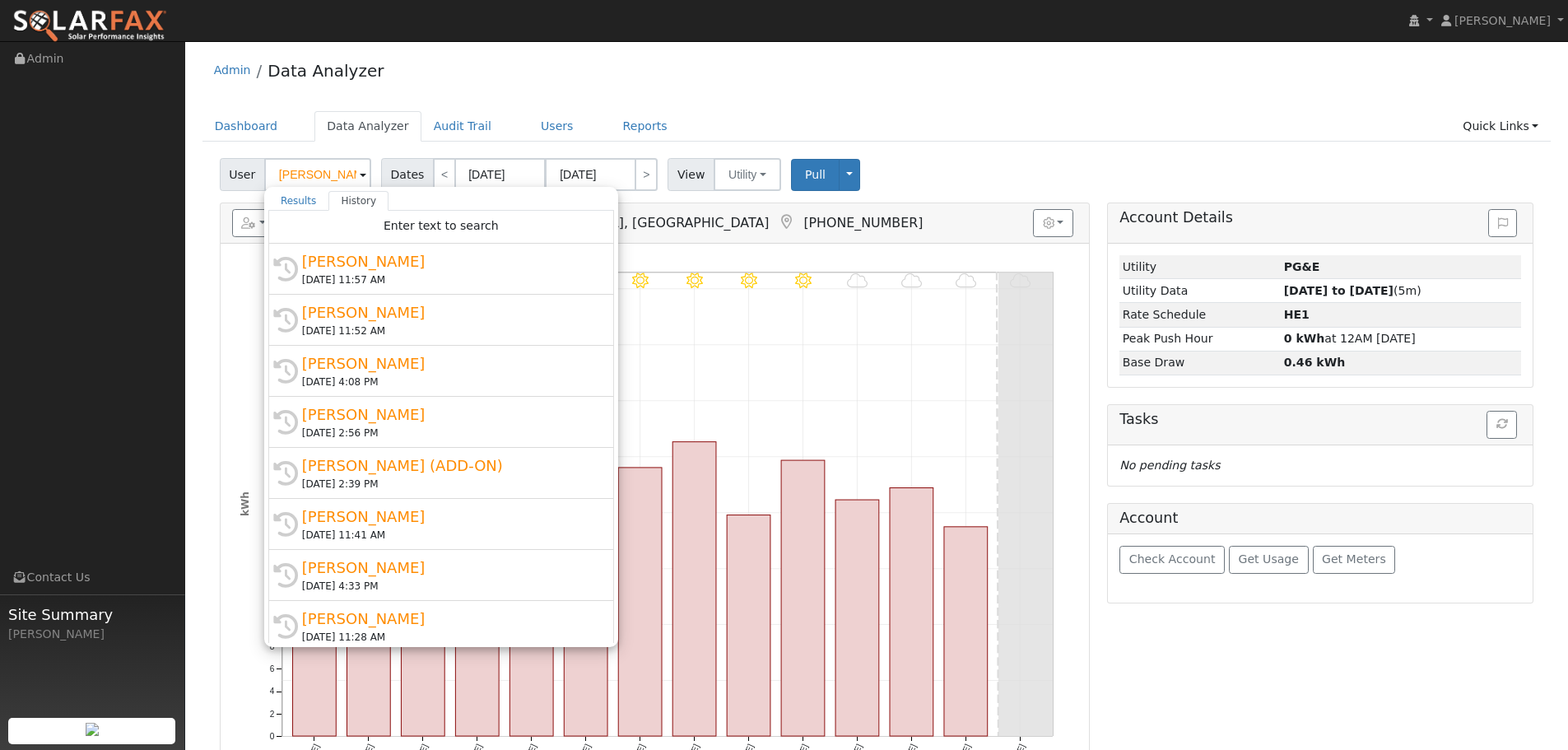
click at [1088, 111] on div "Admin Data Analyzer Dashboard Data Analyzer Audit Trail Users Reports Quick Lin…" at bounding box center [877, 509] width 1367 height 918
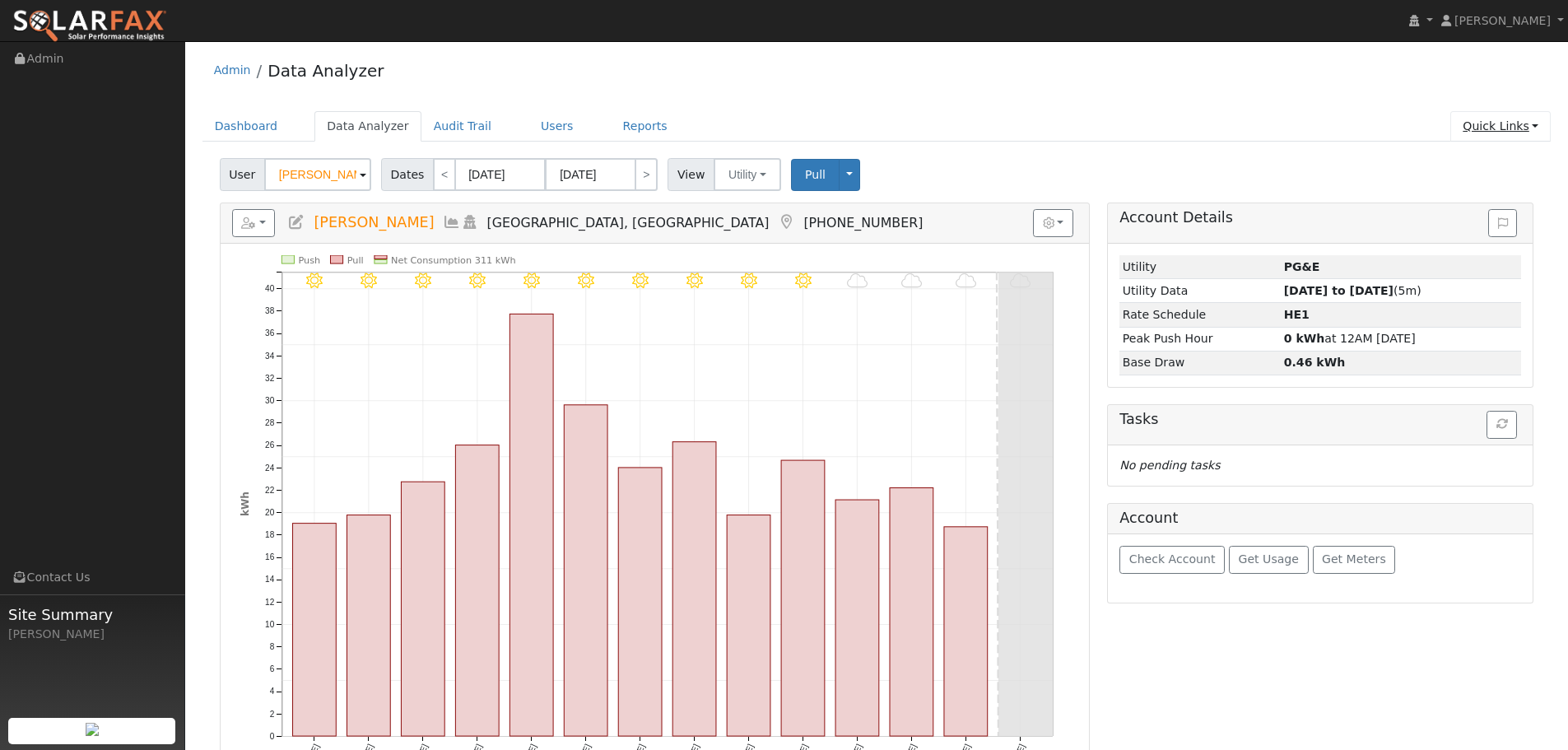
click at [1505, 136] on link "Quick Links" at bounding box center [1500, 127] width 101 height 31
click at [1507, 216] on link "Run a Scenario Report" at bounding box center [1467, 220] width 167 height 23
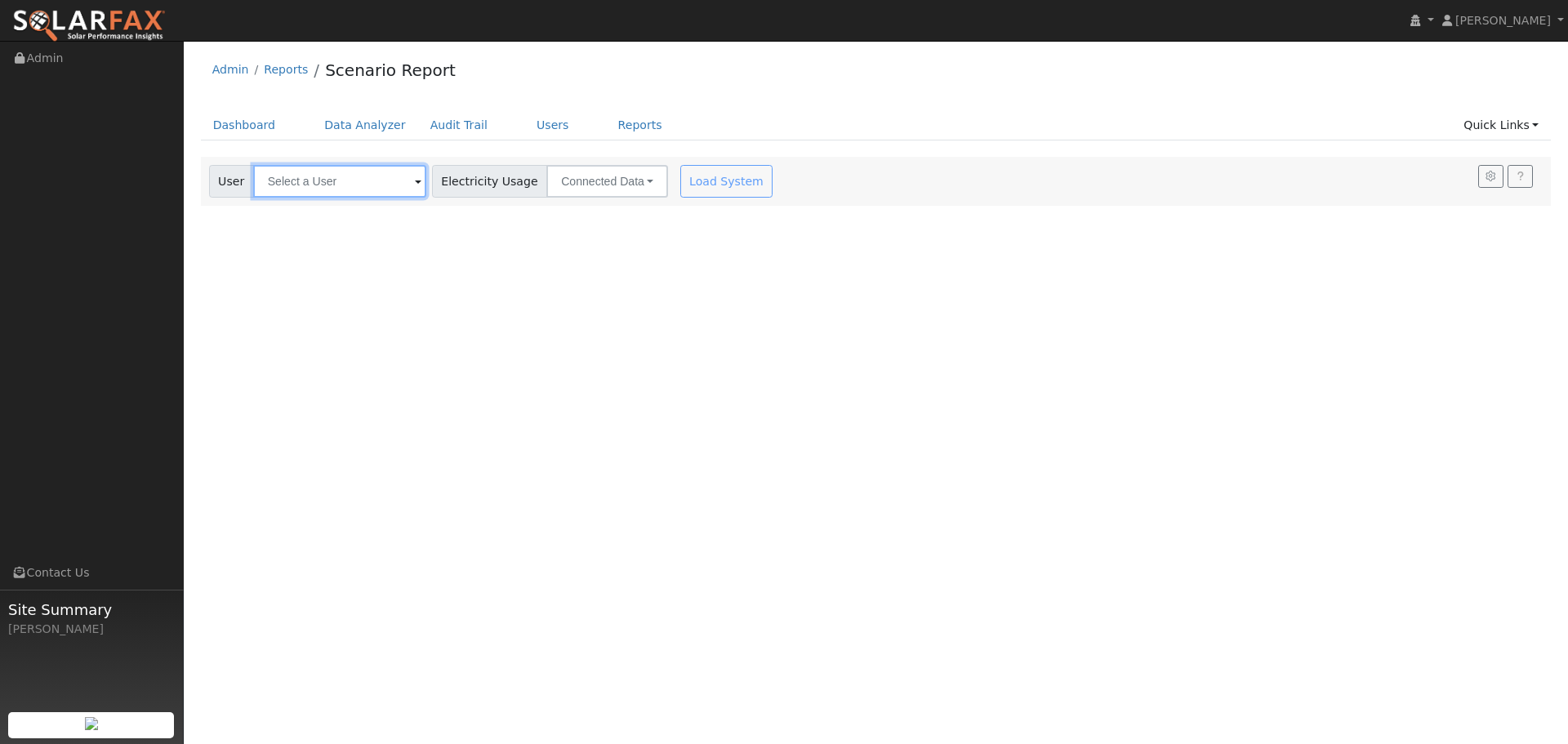
click at [363, 183] on input "text" at bounding box center [340, 182] width 173 height 32
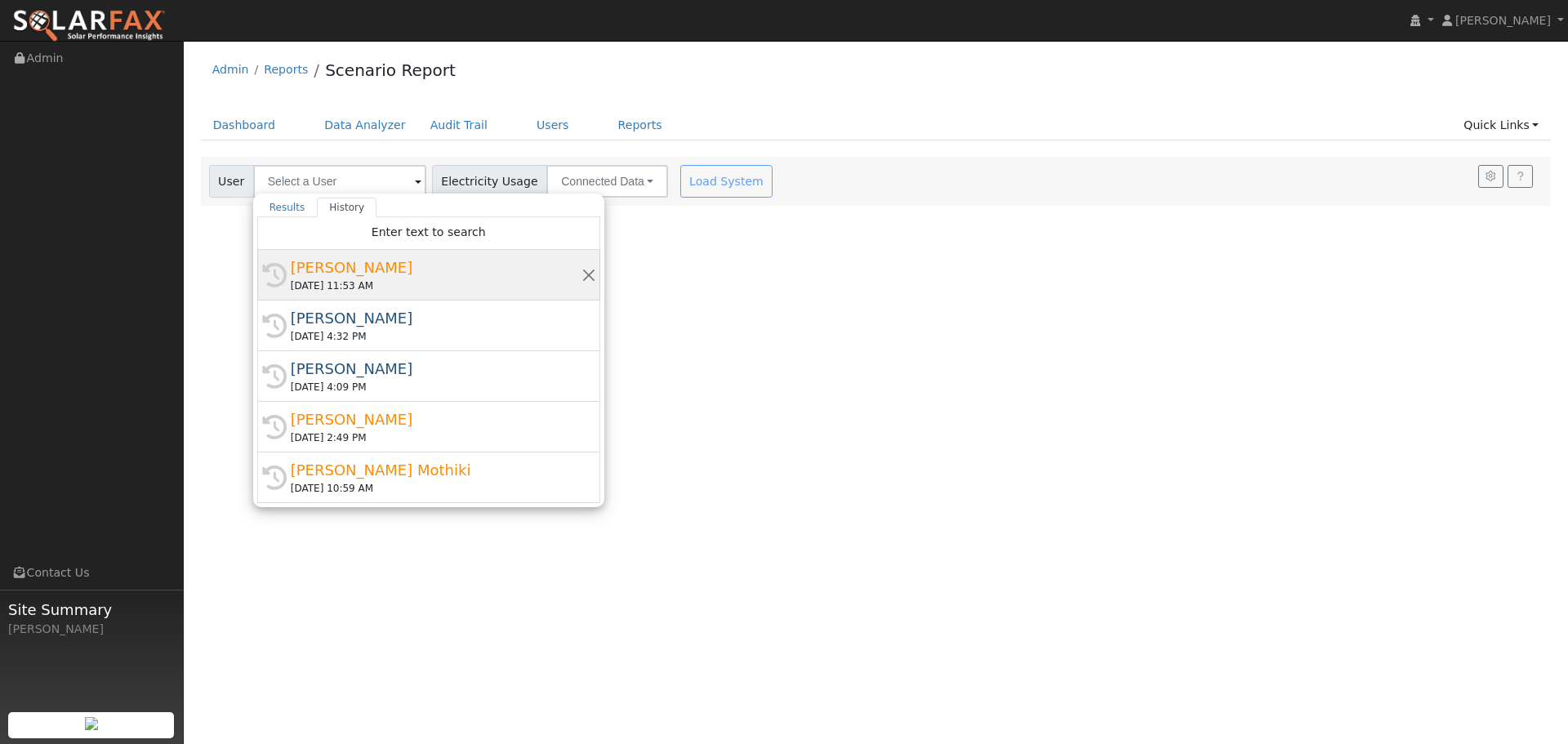
click at [363, 262] on div "[PERSON_NAME]" at bounding box center [437, 267] width 291 height 22
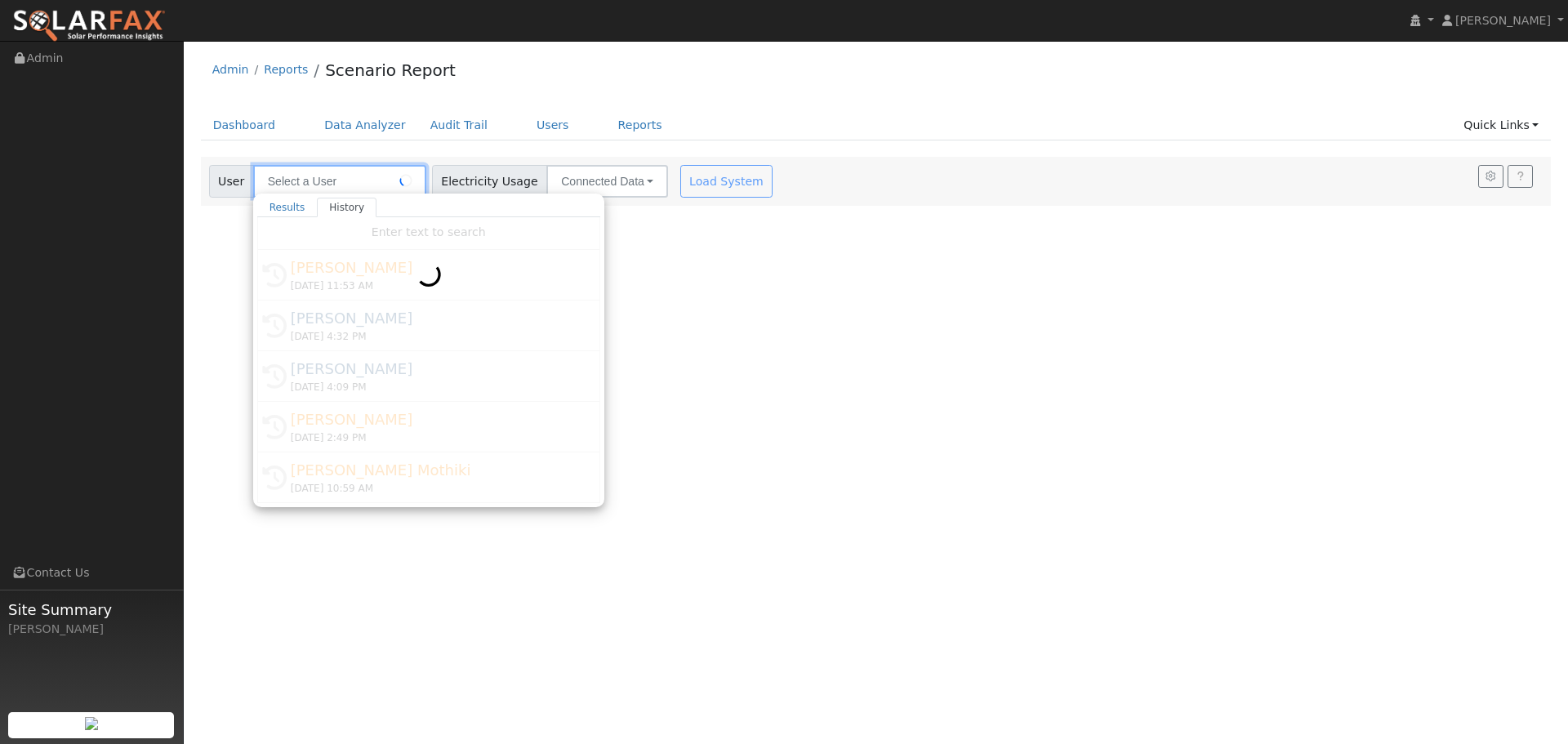
type input "[PERSON_NAME]"
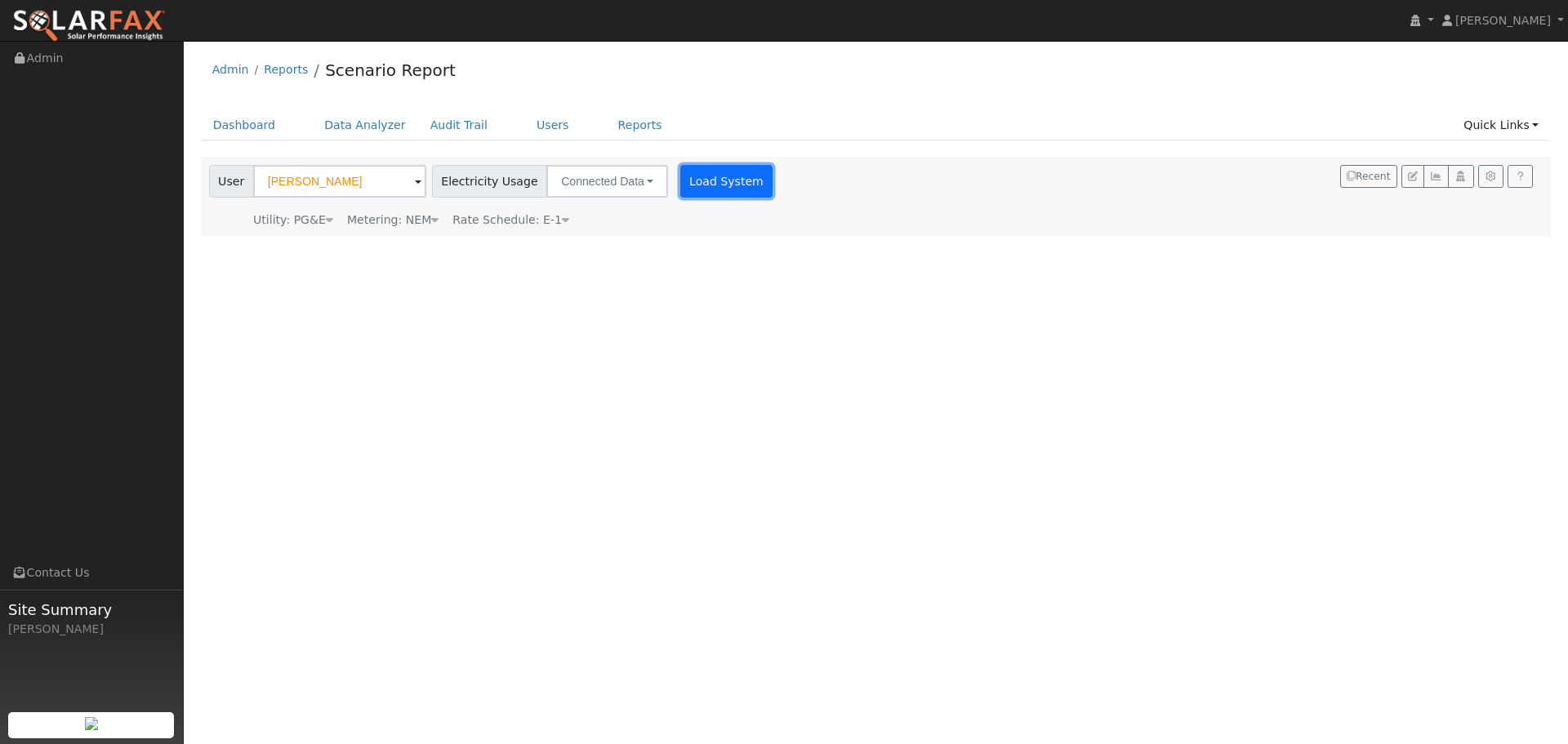
click at [691, 172] on button "Load System" at bounding box center [727, 182] width 93 height 32
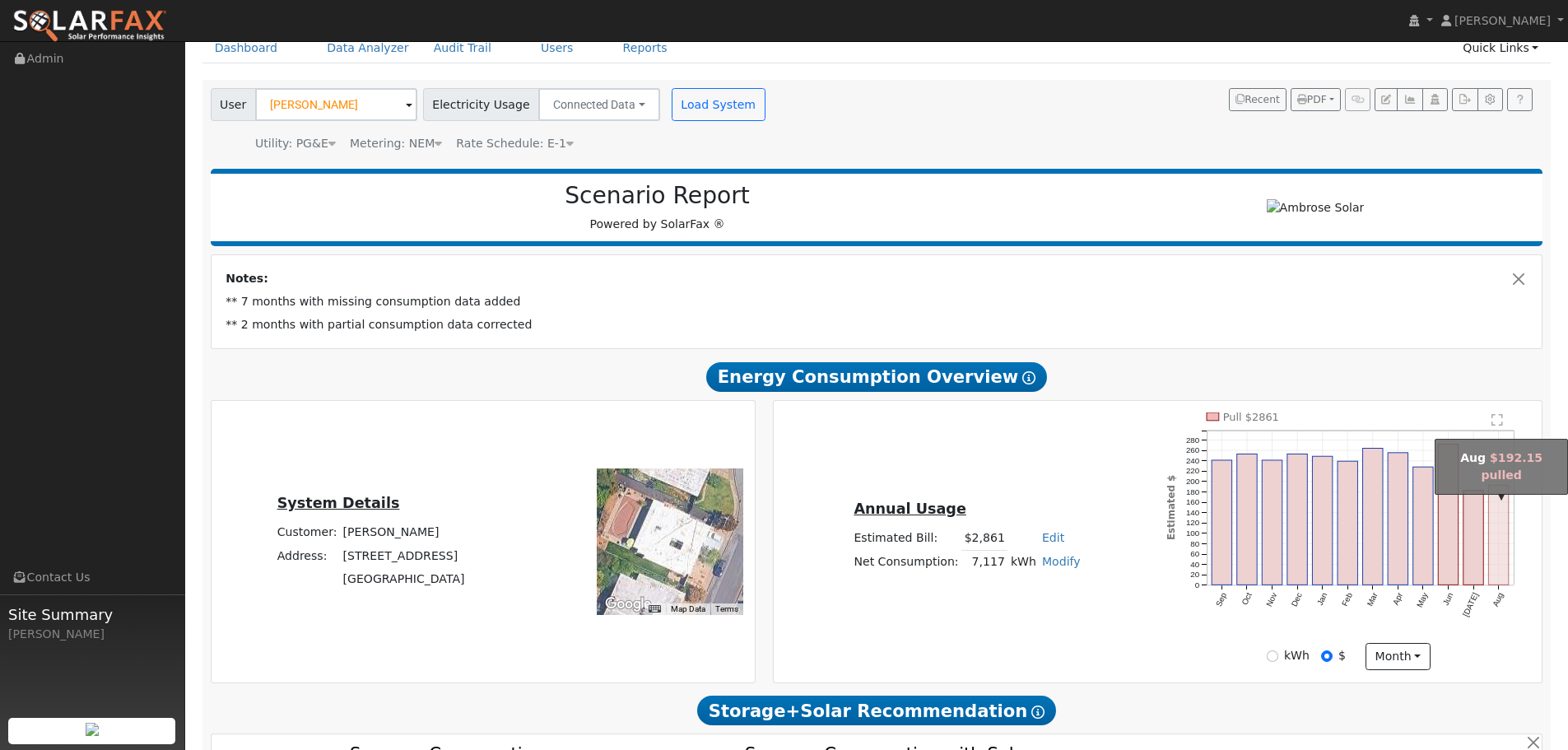
scroll to position [82, 0]
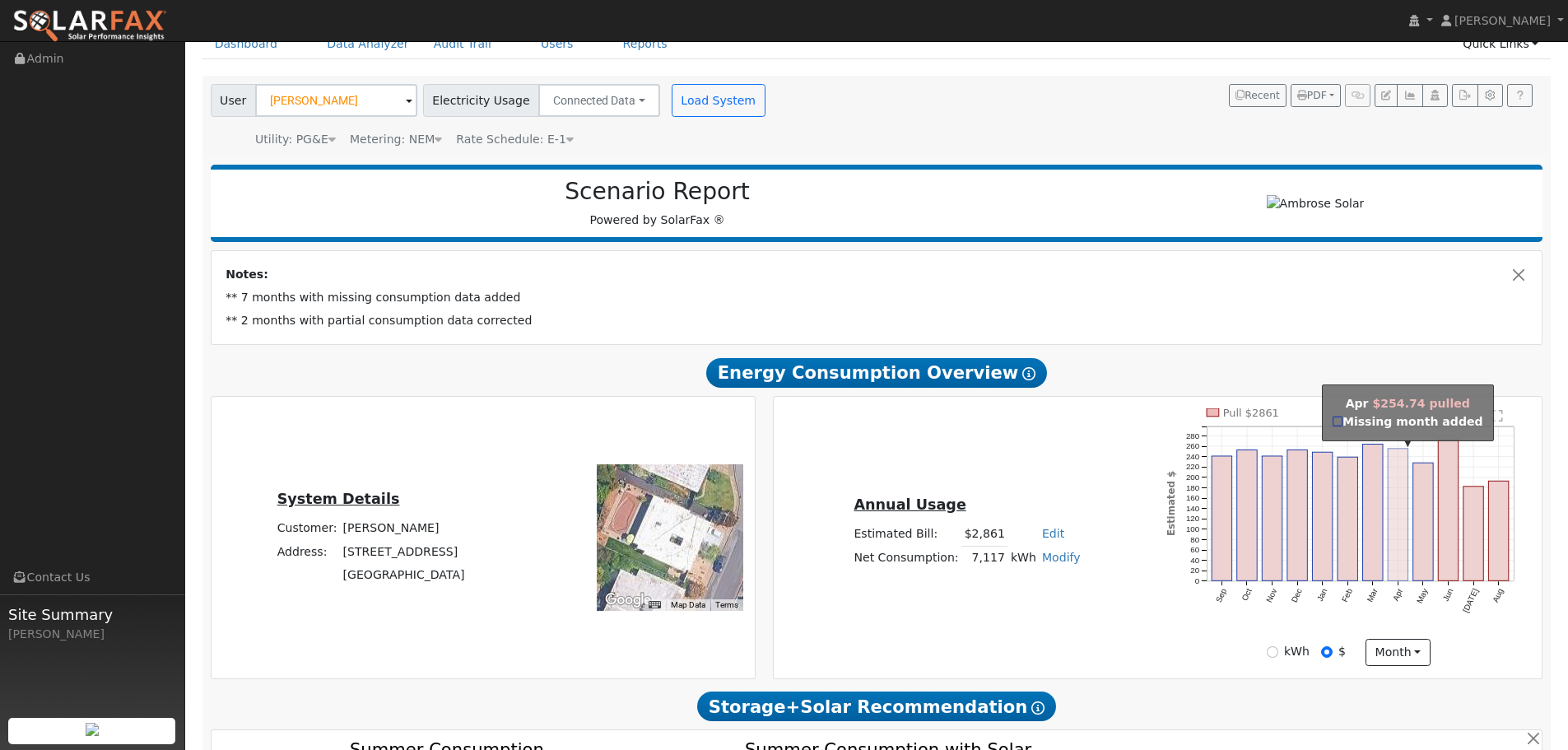
type input "18086"
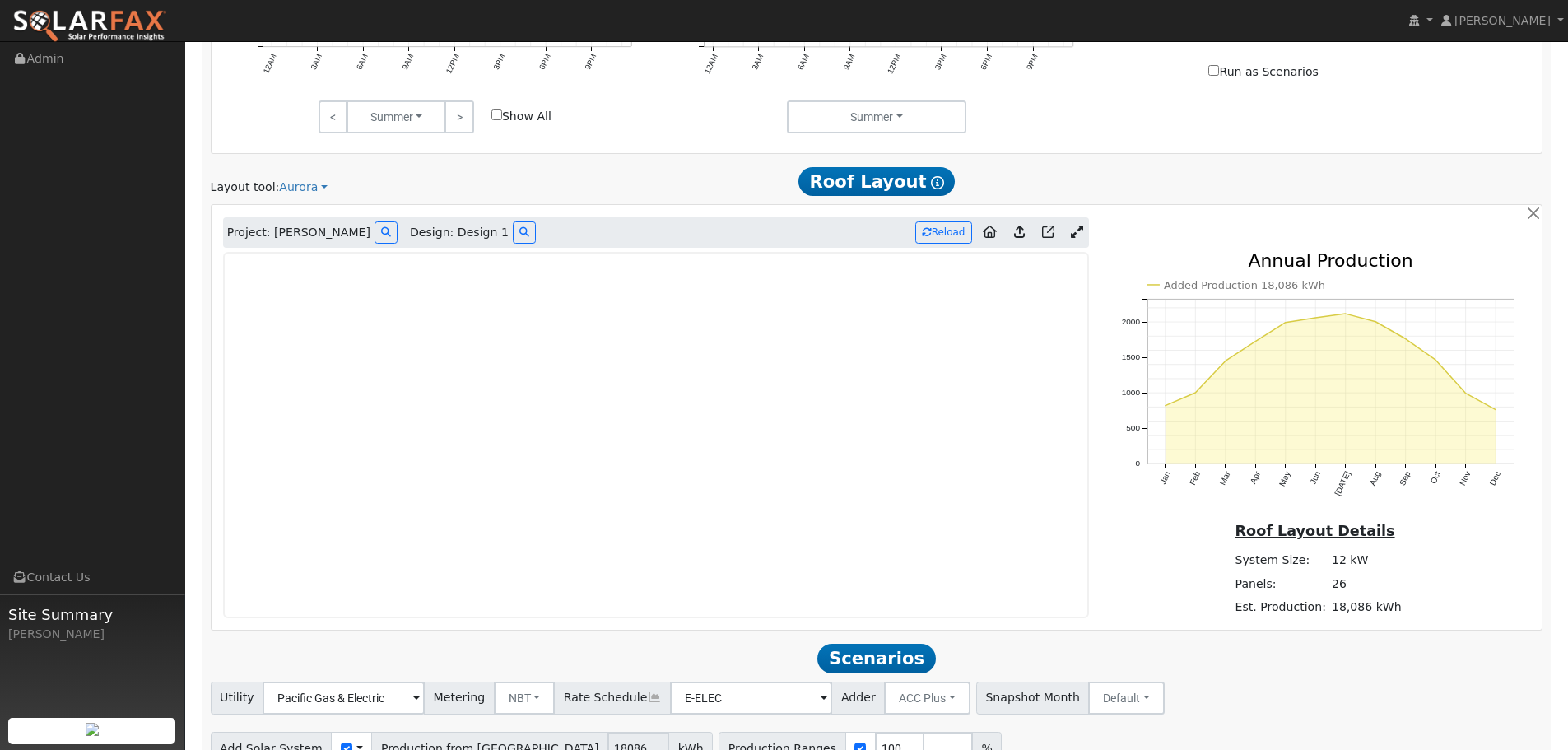
scroll to position [1074, 0]
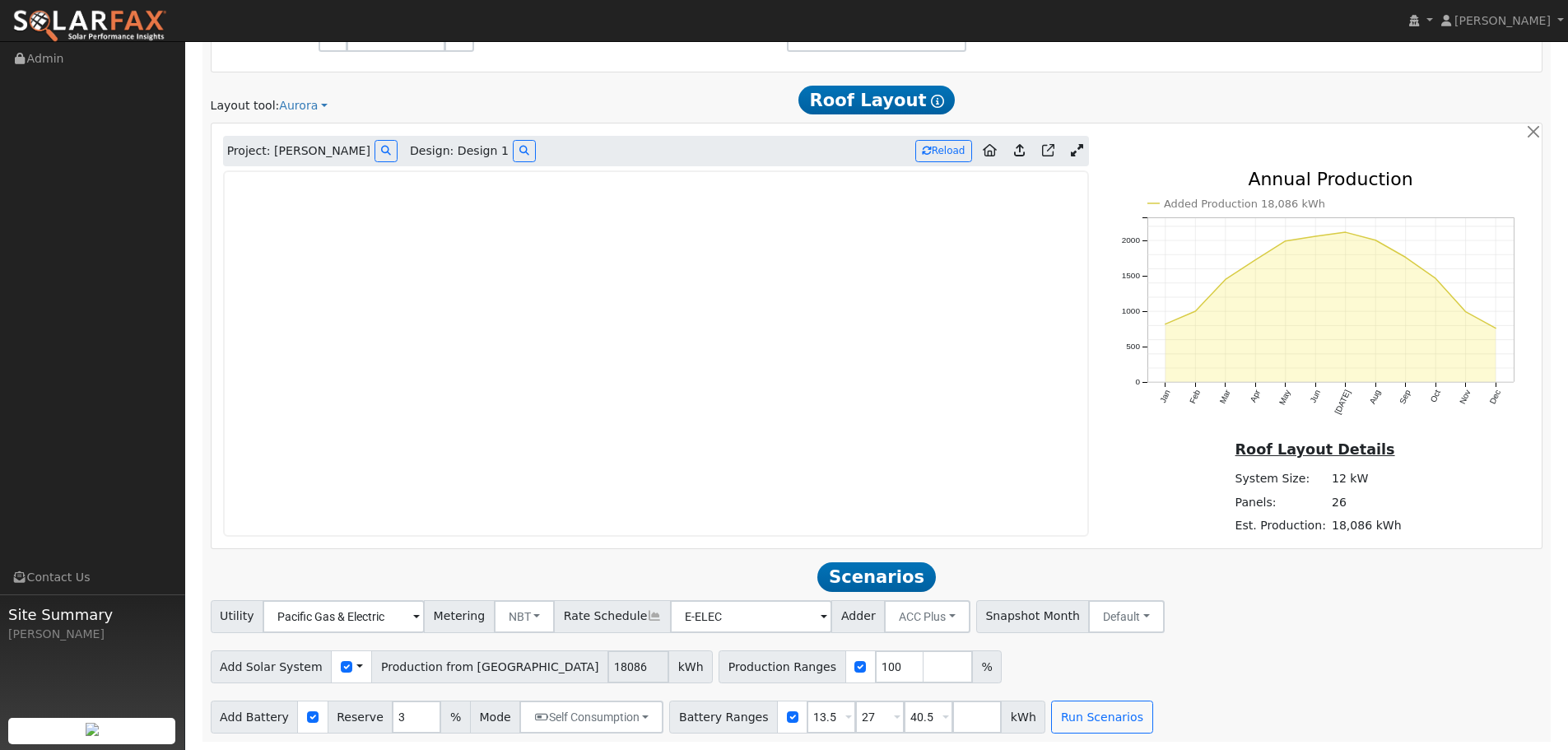
click at [1265, 595] on div "Utility Pacific Gas & Electric Metering NBT NEM NBT Rate Schedule E-ELEC Adder …" at bounding box center [877, 613] width 1339 height 39
click at [1239, 650] on div "Add Solar System Use CSV Data Production from [GEOGRAPHIC_DATA] 18086 kWh Produ…" at bounding box center [877, 664] width 1339 height 39
